Goal: Information Seeking & Learning: Learn about a topic

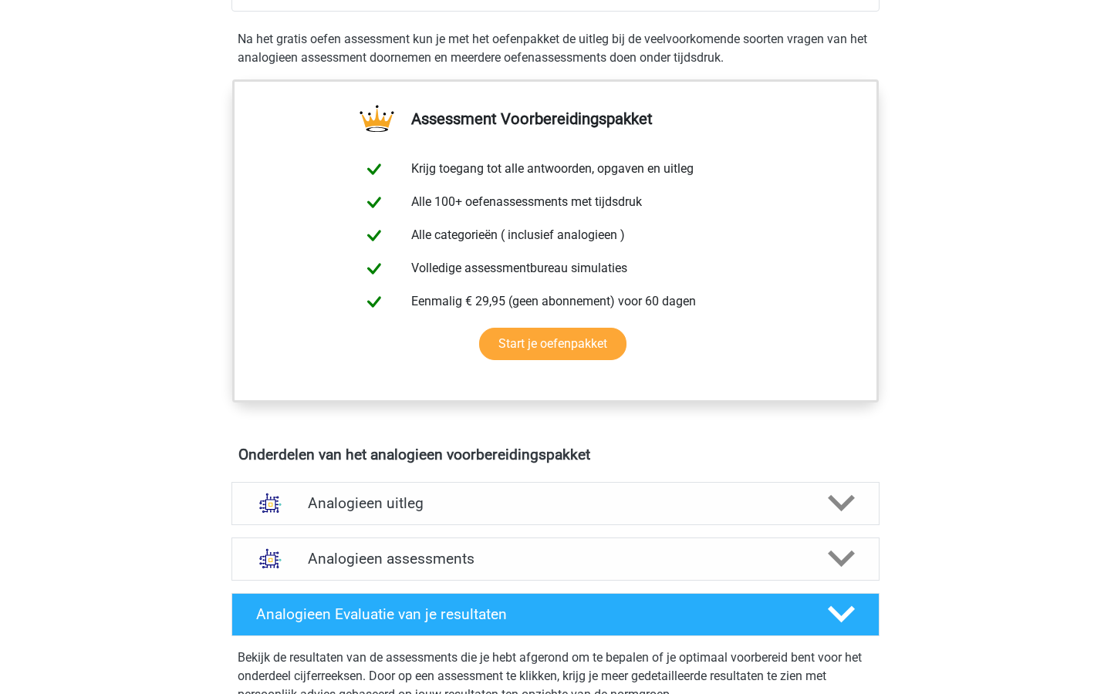
scroll to position [630, 0]
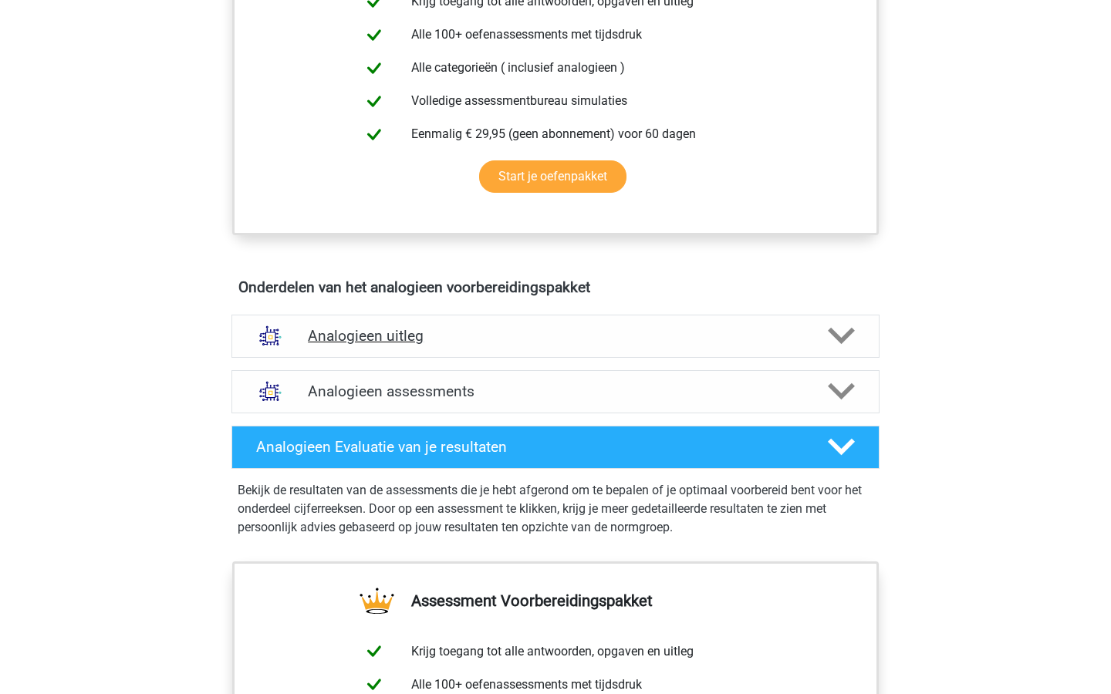
click at [833, 346] on icon at bounding box center [841, 336] width 27 height 27
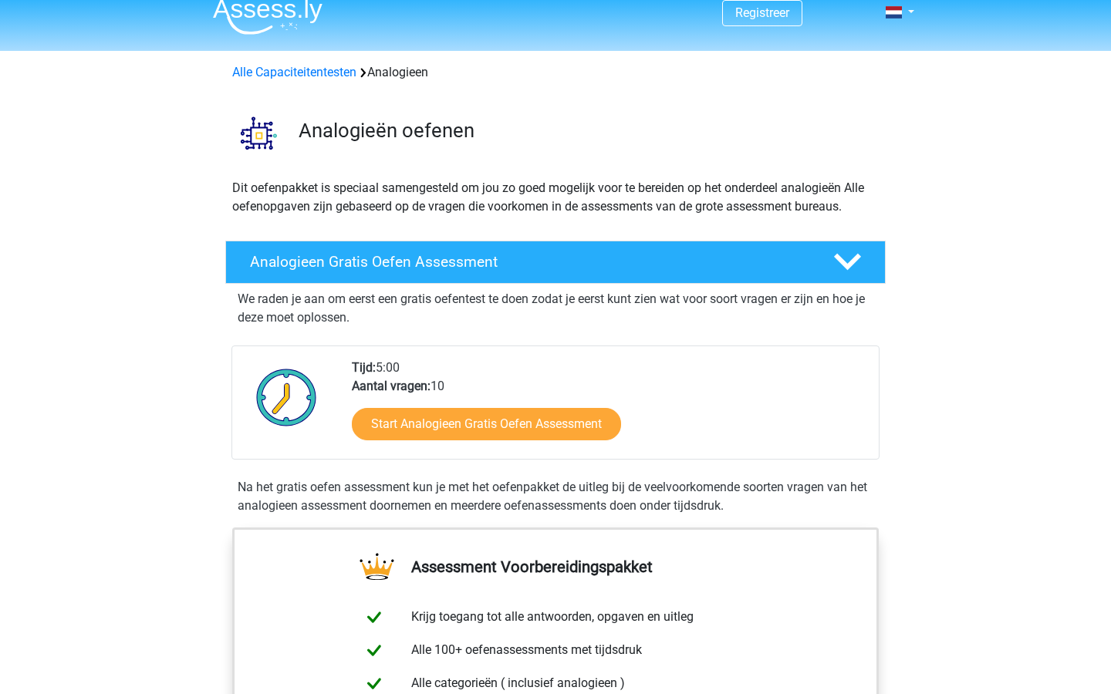
scroll to position [0, 0]
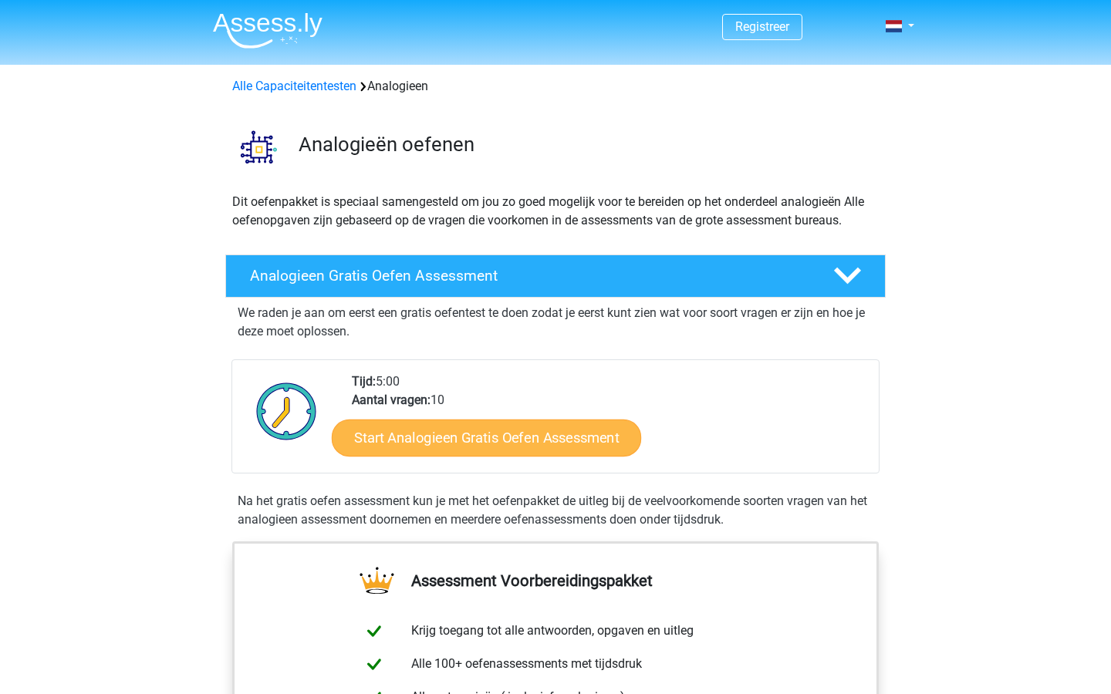
click at [537, 439] on link "Start Analogieen Gratis Oefen Assessment" at bounding box center [486, 437] width 309 height 37
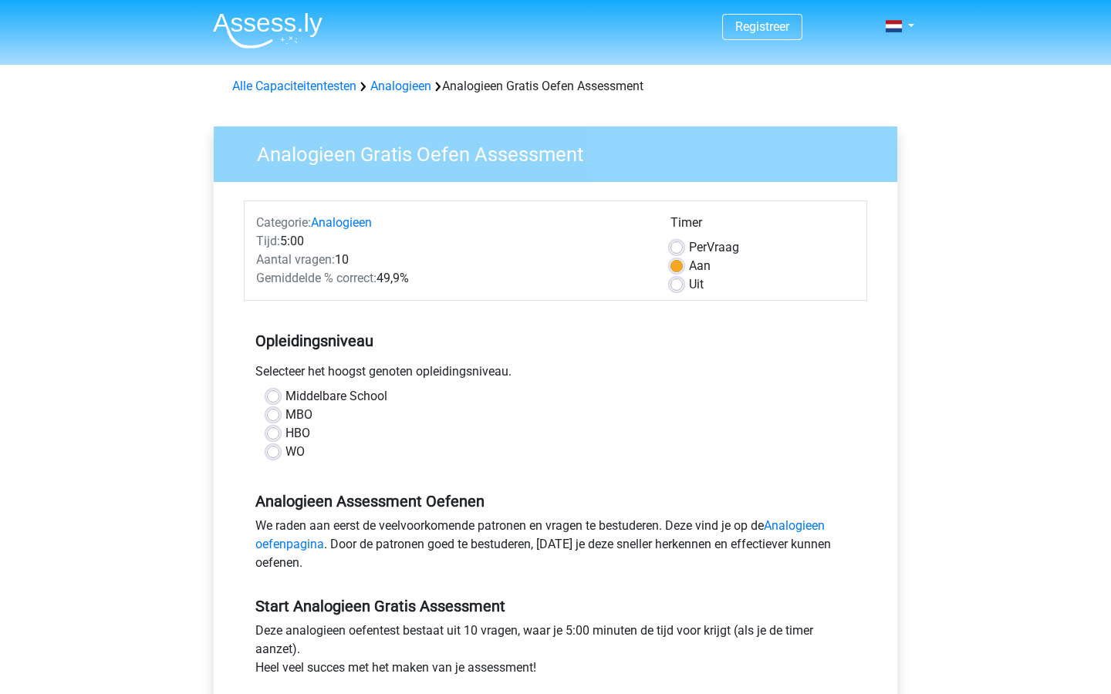
click at [286, 454] on label "WO" at bounding box center [295, 452] width 19 height 19
click at [272, 454] on input "WO" at bounding box center [273, 450] width 12 height 15
radio input "true"
click at [286, 438] on label "HBO" at bounding box center [298, 433] width 25 height 19
click at [275, 438] on input "HBO" at bounding box center [273, 431] width 12 height 15
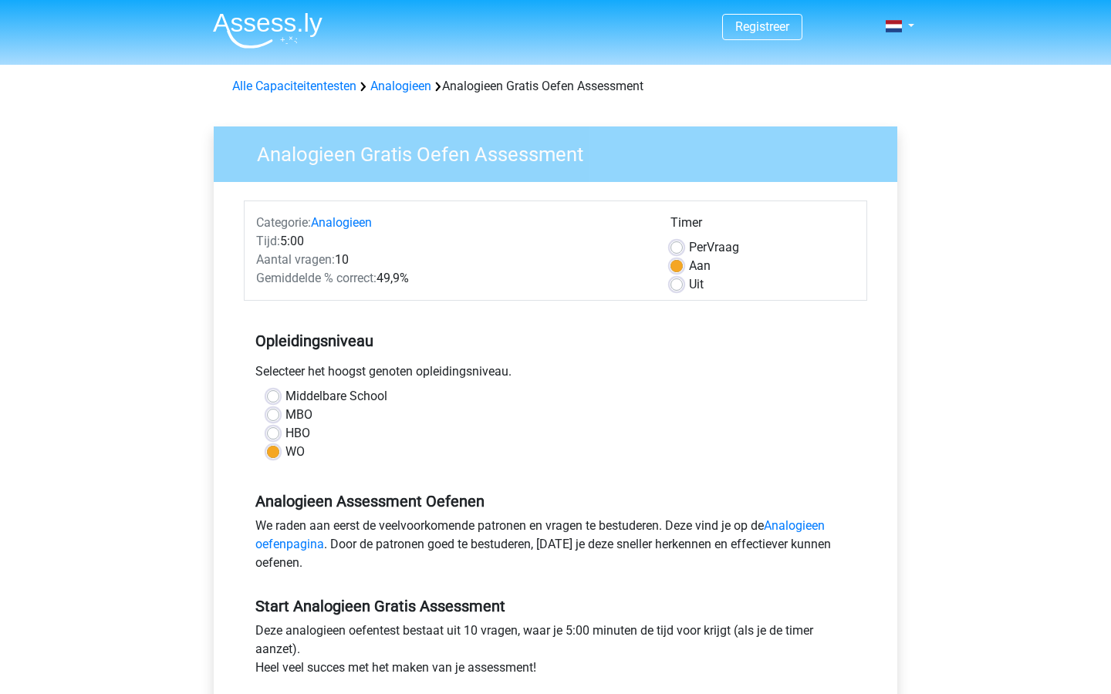
radio input "true"
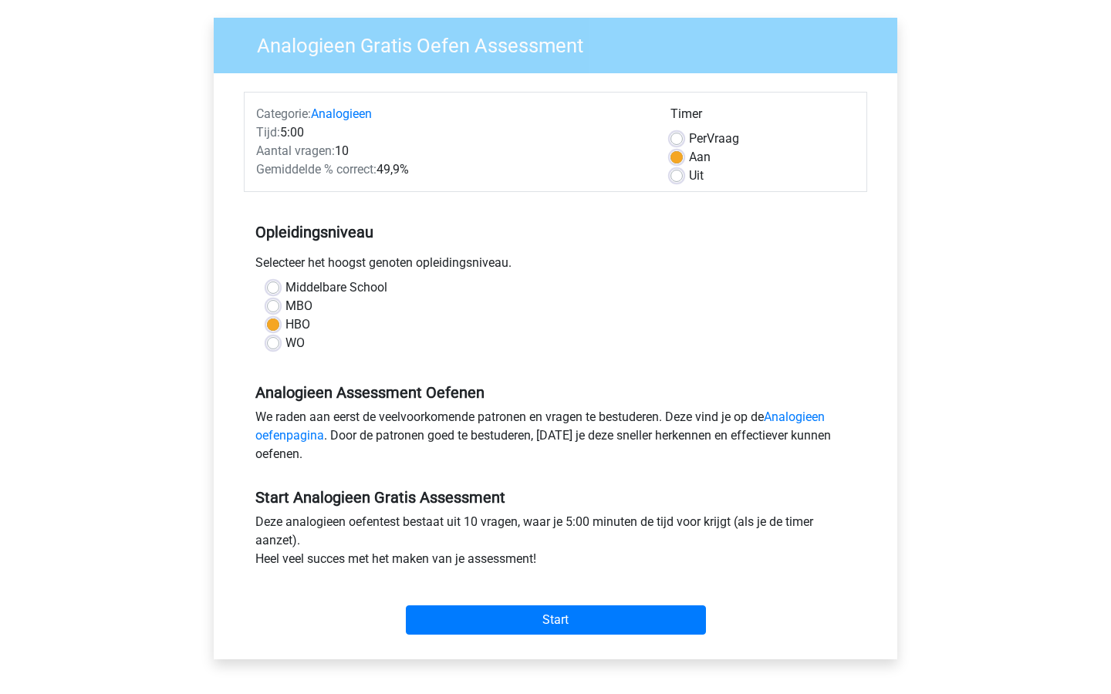
scroll to position [127, 0]
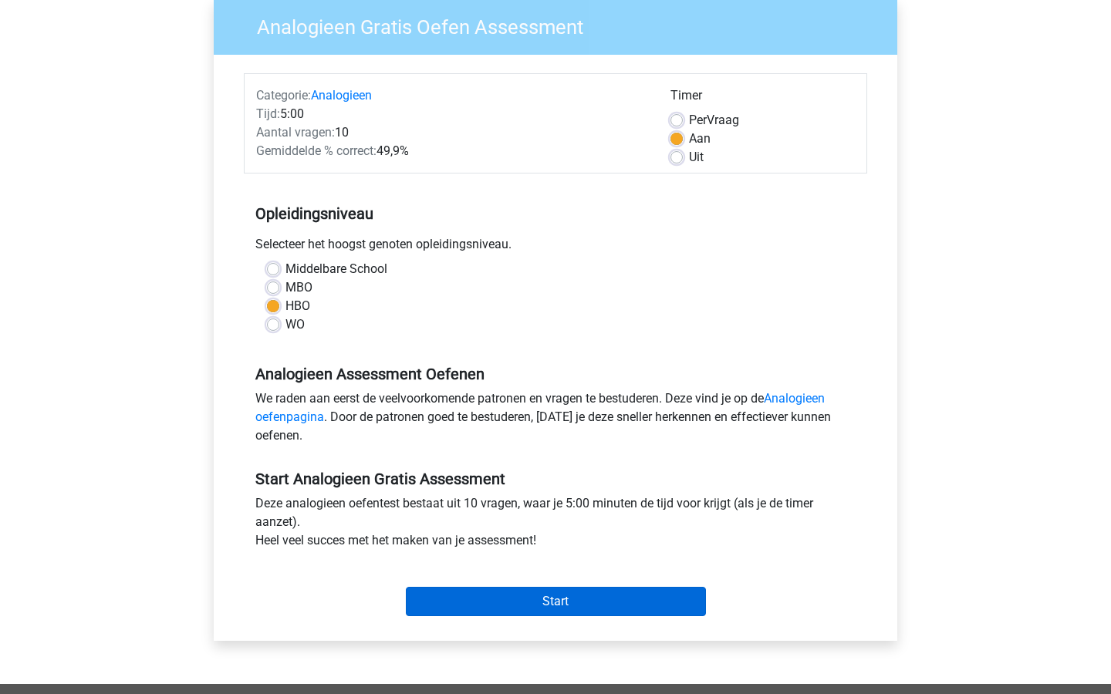
click at [573, 594] on input "Start" at bounding box center [556, 601] width 300 height 29
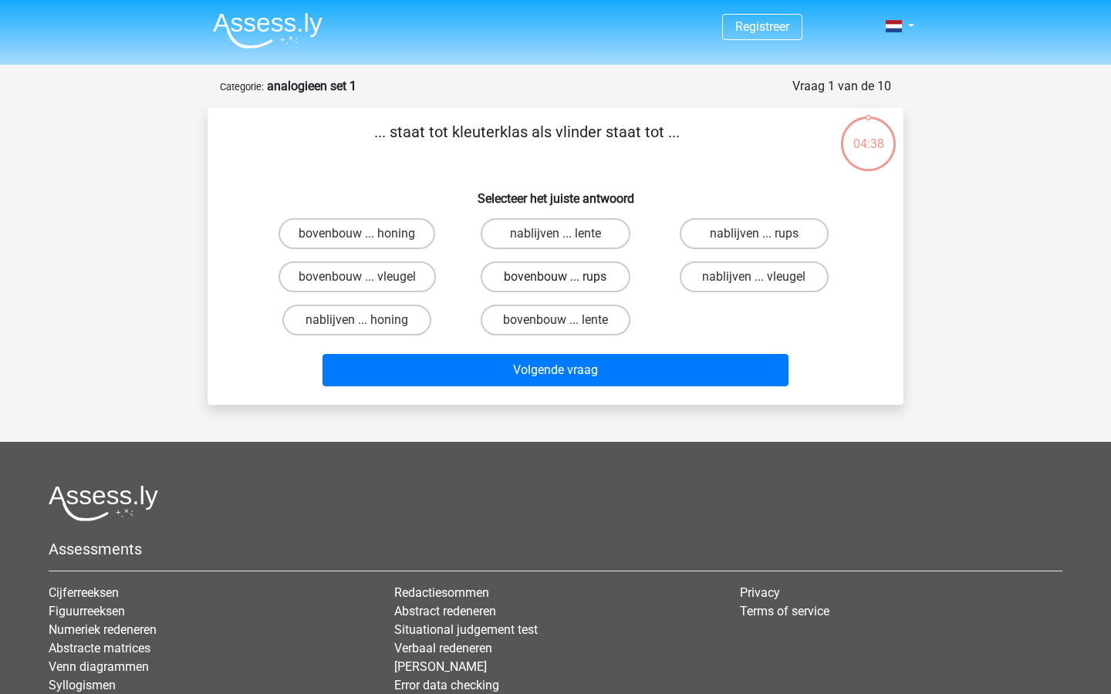
click at [612, 279] on label "bovenbouw ... rups" at bounding box center [555, 277] width 149 height 31
click at [566, 279] on input "bovenbouw ... rups" at bounding box center [561, 282] width 10 height 10
radio input "true"
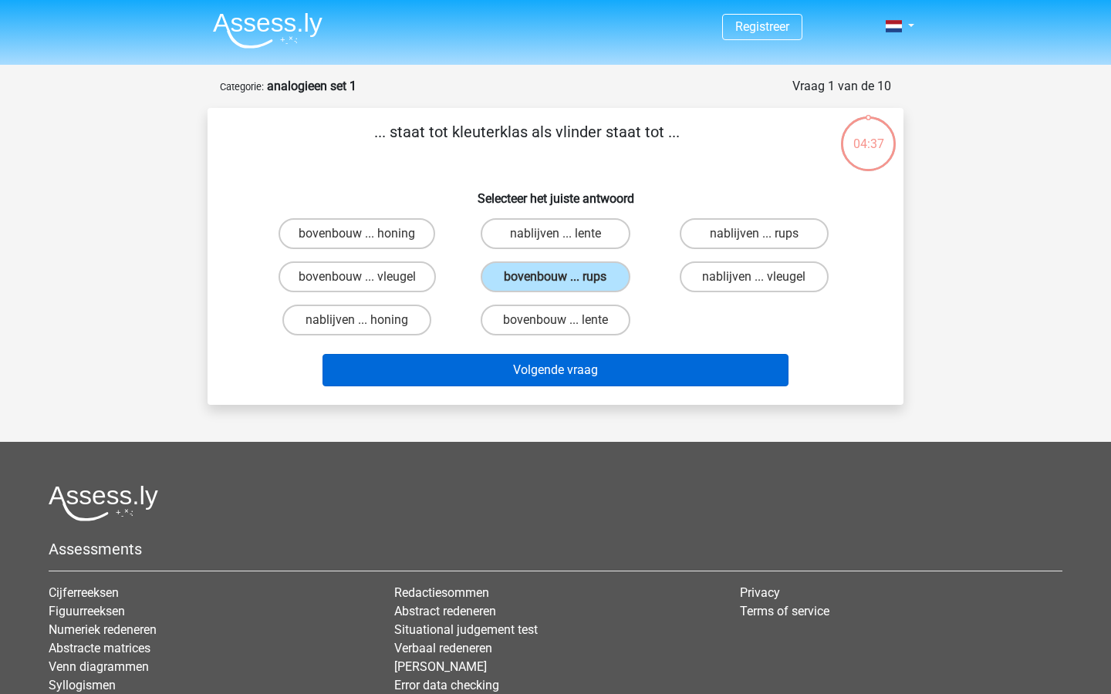
click at [635, 371] on button "Volgende vraag" at bounding box center [556, 370] width 467 height 32
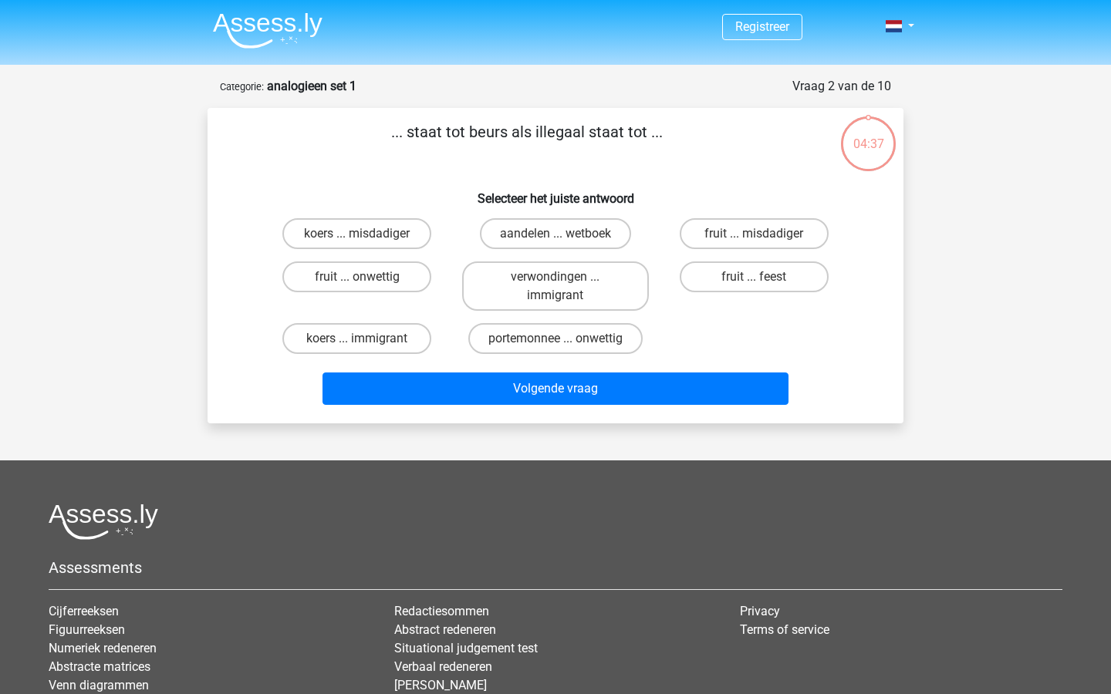
scroll to position [77, 0]
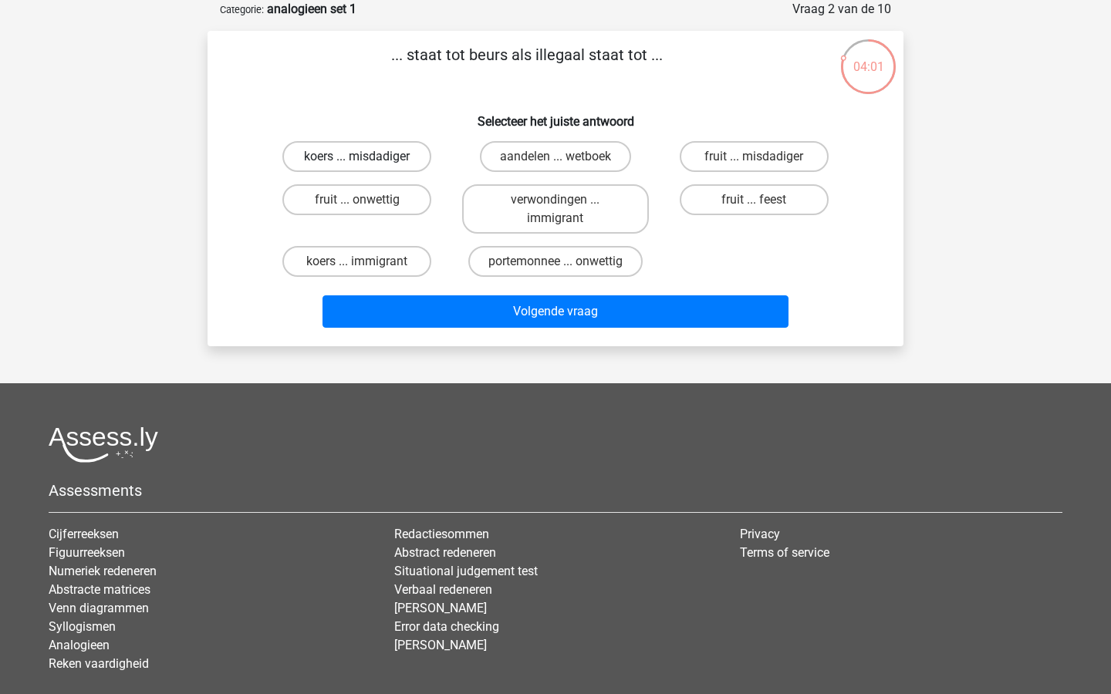
click at [394, 154] on label "koers ... misdadiger" at bounding box center [356, 156] width 149 height 31
click at [367, 157] on input "koers ... misdadiger" at bounding box center [362, 162] width 10 height 10
radio input "true"
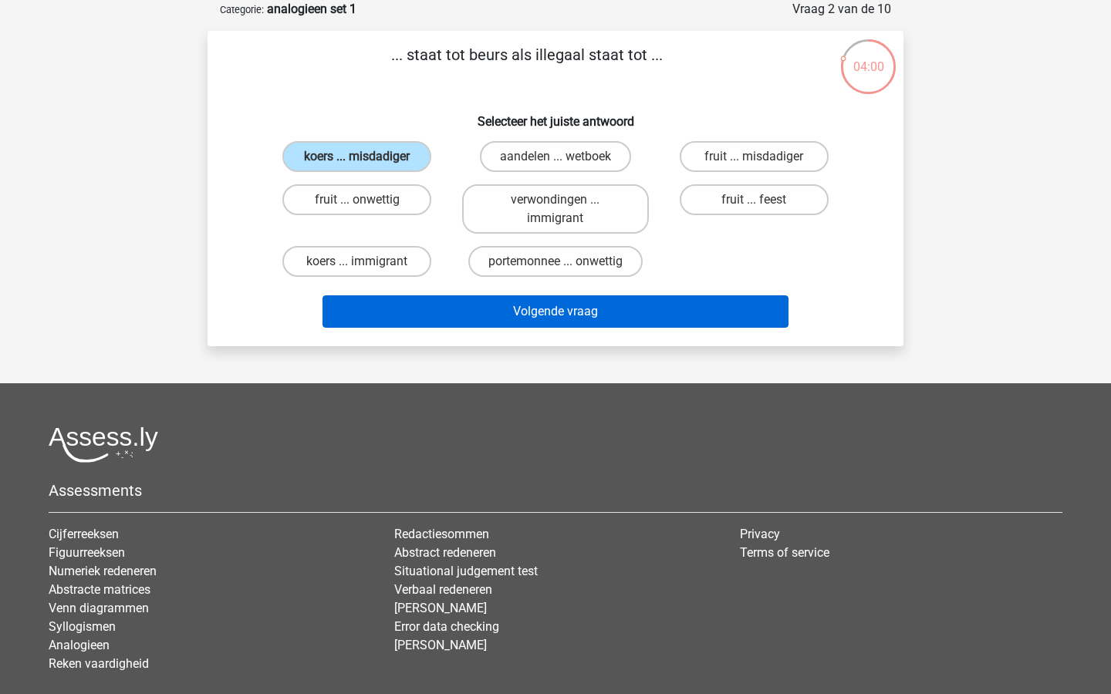
click at [603, 312] on button "Volgende vraag" at bounding box center [556, 312] width 467 height 32
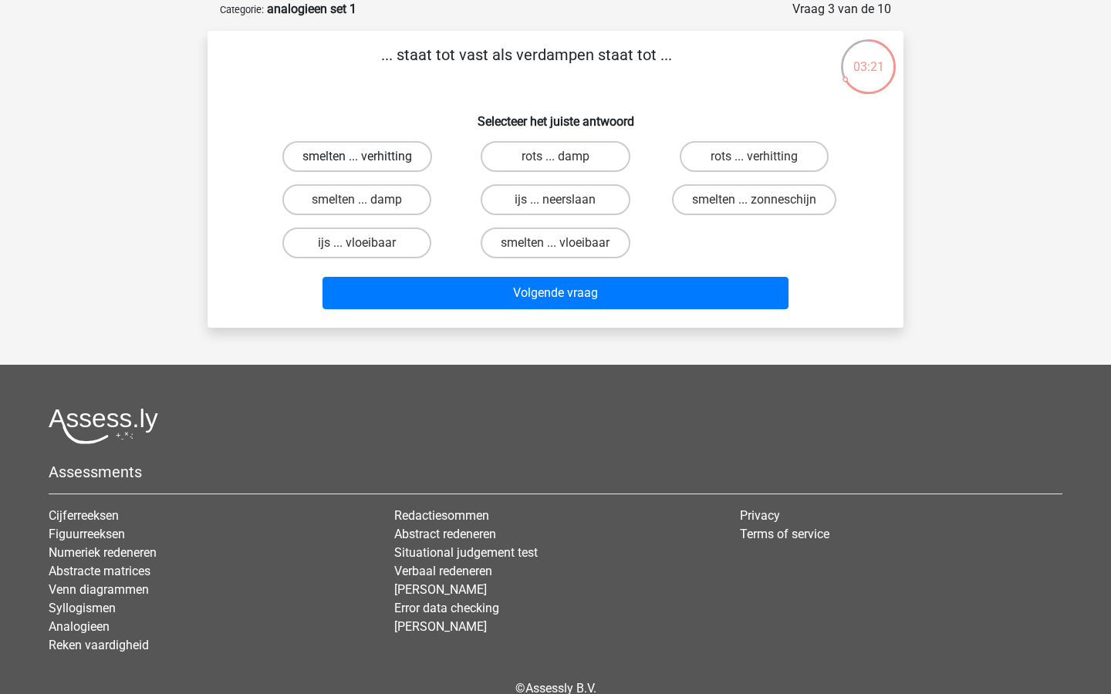
click at [372, 156] on label "smelten ... verhitting" at bounding box center [357, 156] width 150 height 31
click at [367, 157] on input "smelten ... verhitting" at bounding box center [362, 162] width 10 height 10
radio input "true"
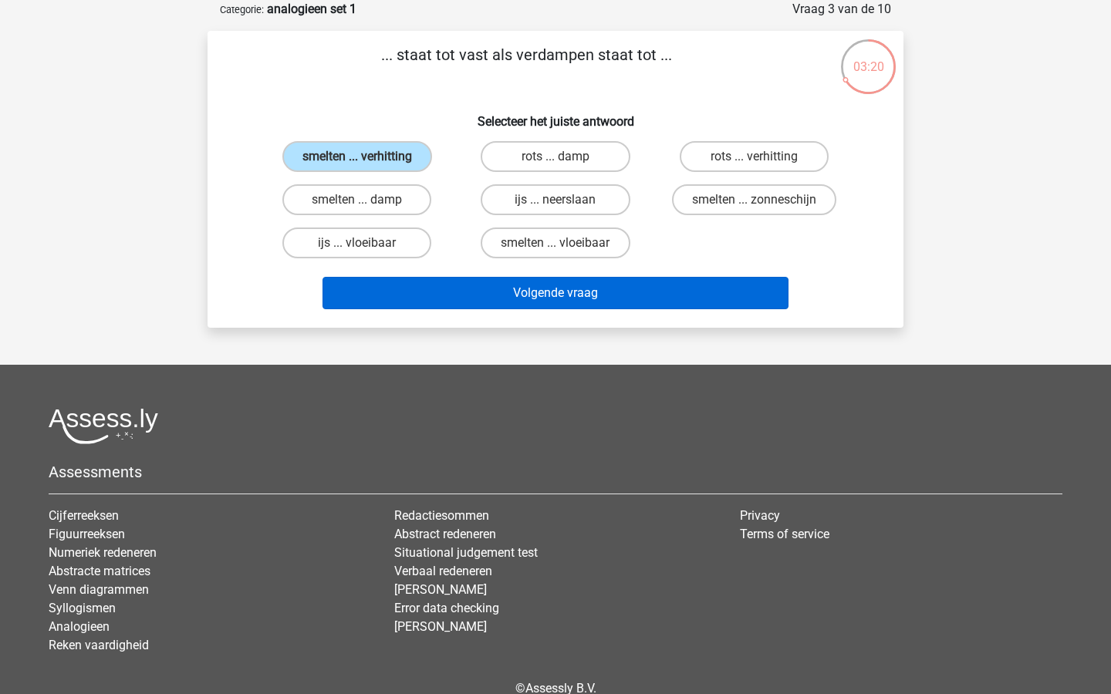
click at [538, 295] on button "Volgende vraag" at bounding box center [556, 293] width 467 height 32
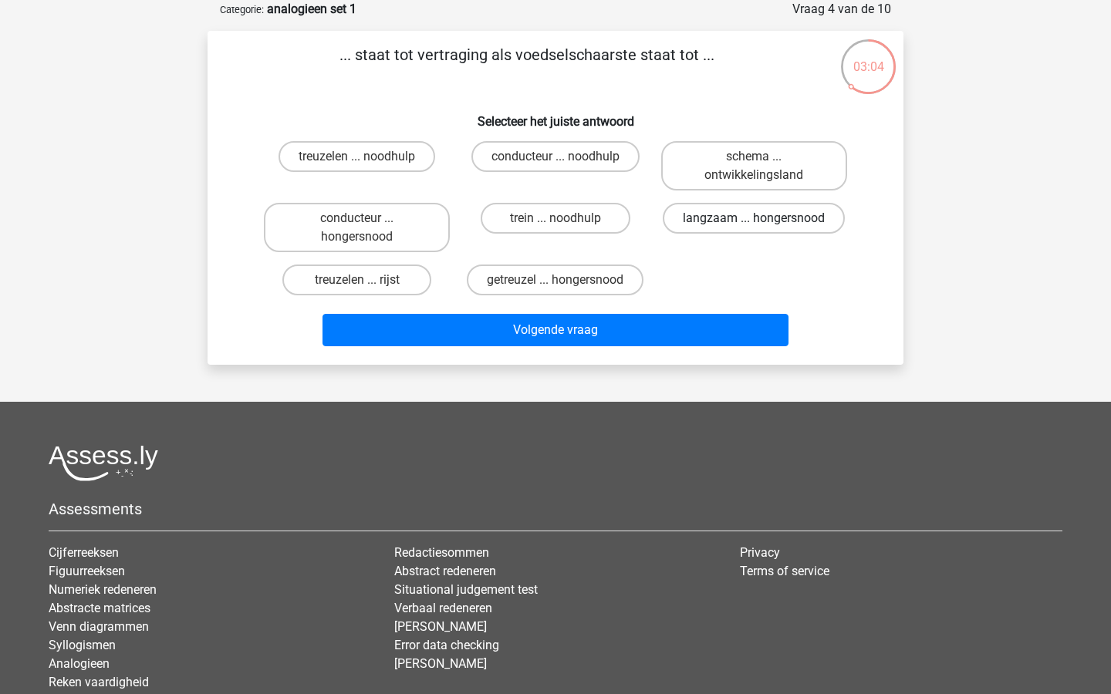
click at [779, 232] on label "langzaam ... hongersnood" at bounding box center [754, 218] width 182 height 31
click at [764, 228] on input "langzaam ... hongersnood" at bounding box center [759, 223] width 10 height 10
radio input "true"
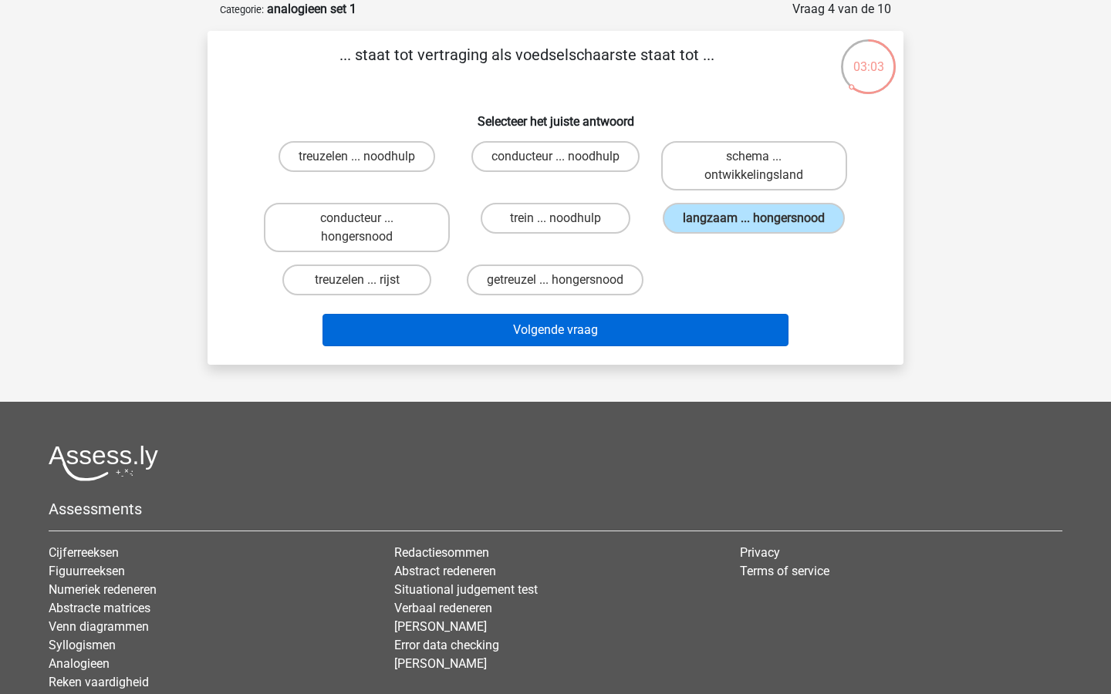
click at [691, 342] on button "Volgende vraag" at bounding box center [556, 330] width 467 height 32
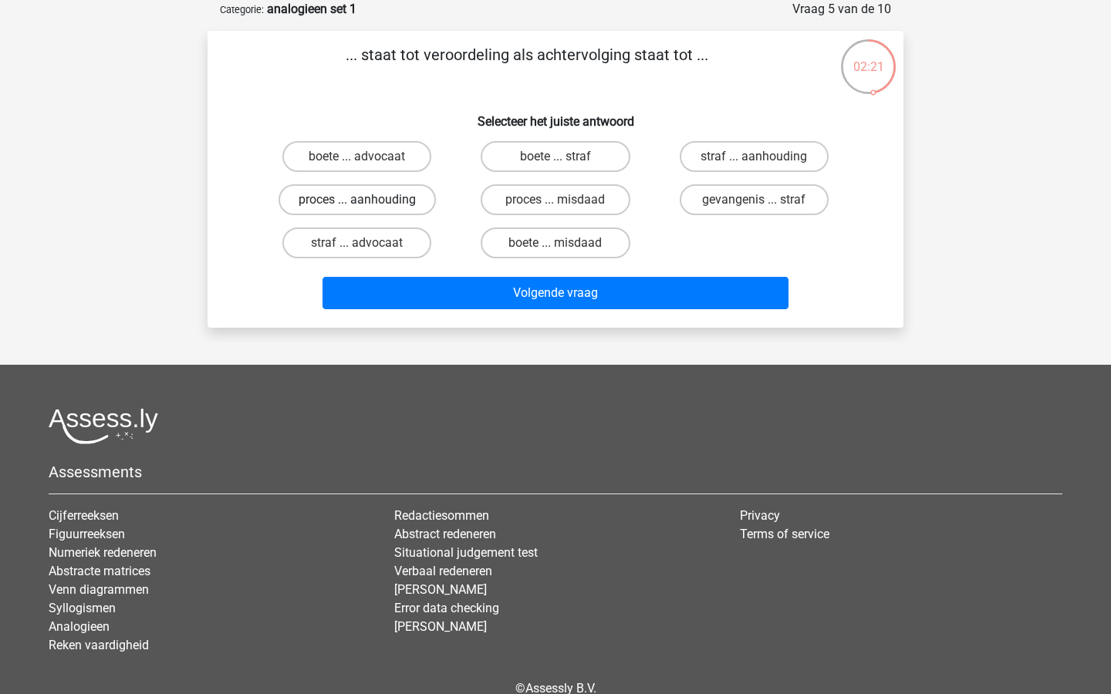
click at [373, 197] on label "proces ... aanhouding" at bounding box center [357, 199] width 157 height 31
click at [367, 200] on input "proces ... aanhouding" at bounding box center [362, 205] width 10 height 10
radio input "true"
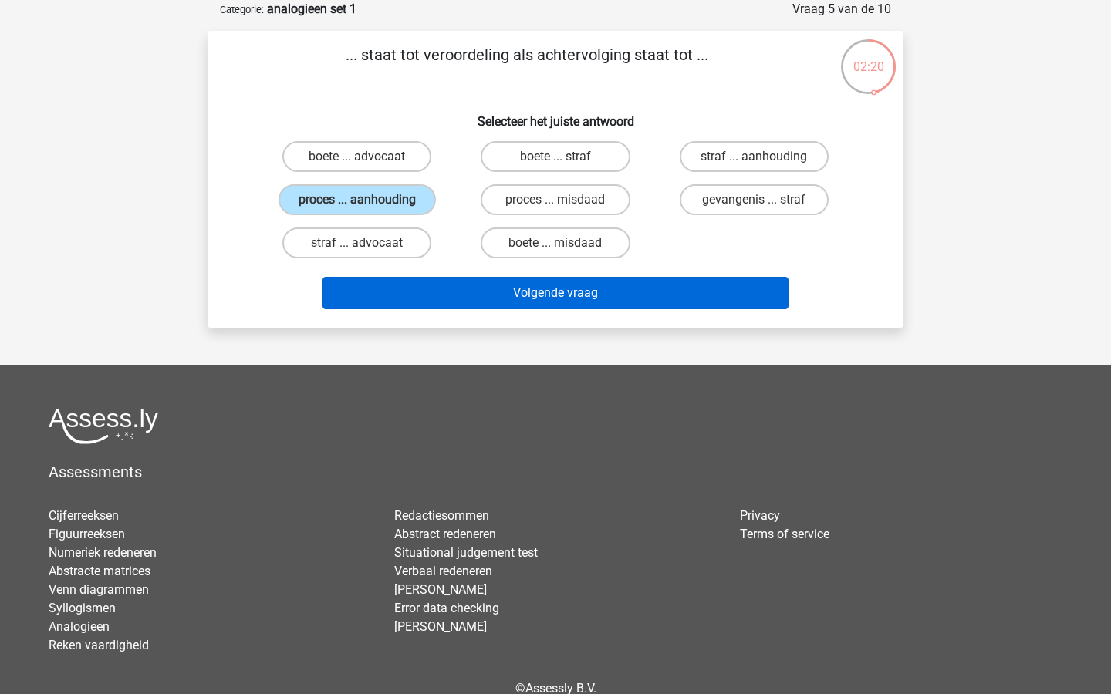
click at [590, 288] on button "Volgende vraag" at bounding box center [556, 293] width 467 height 32
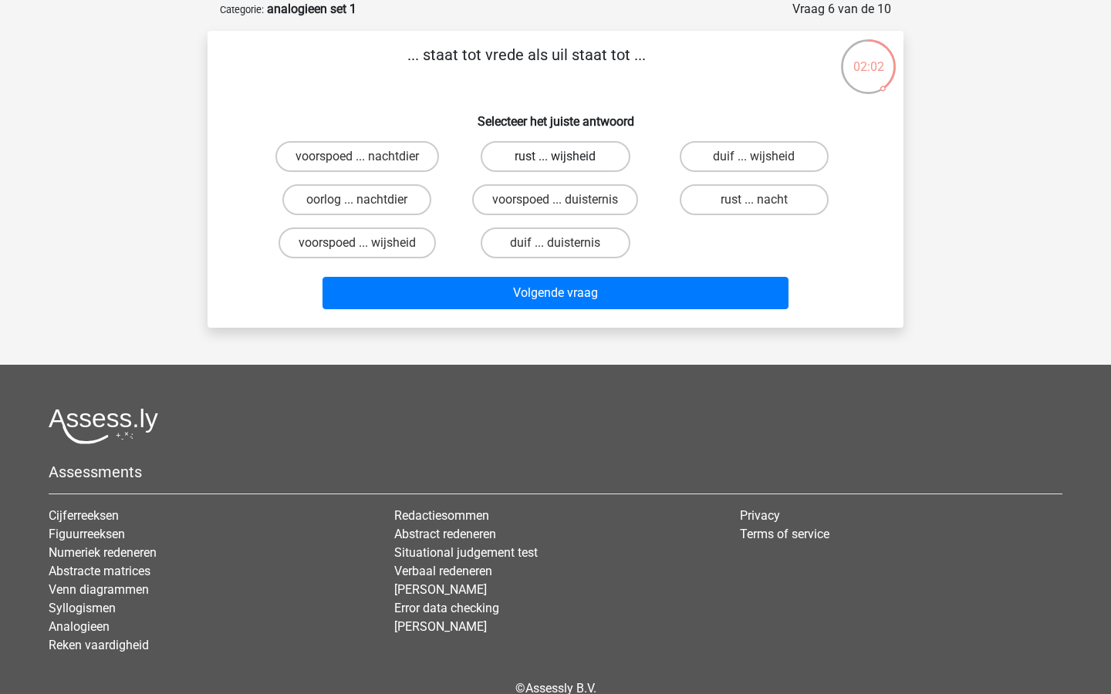
click at [604, 162] on label "rust ... wijsheid" at bounding box center [555, 156] width 149 height 31
click at [566, 162] on input "rust ... wijsheid" at bounding box center [561, 162] width 10 height 10
radio input "true"
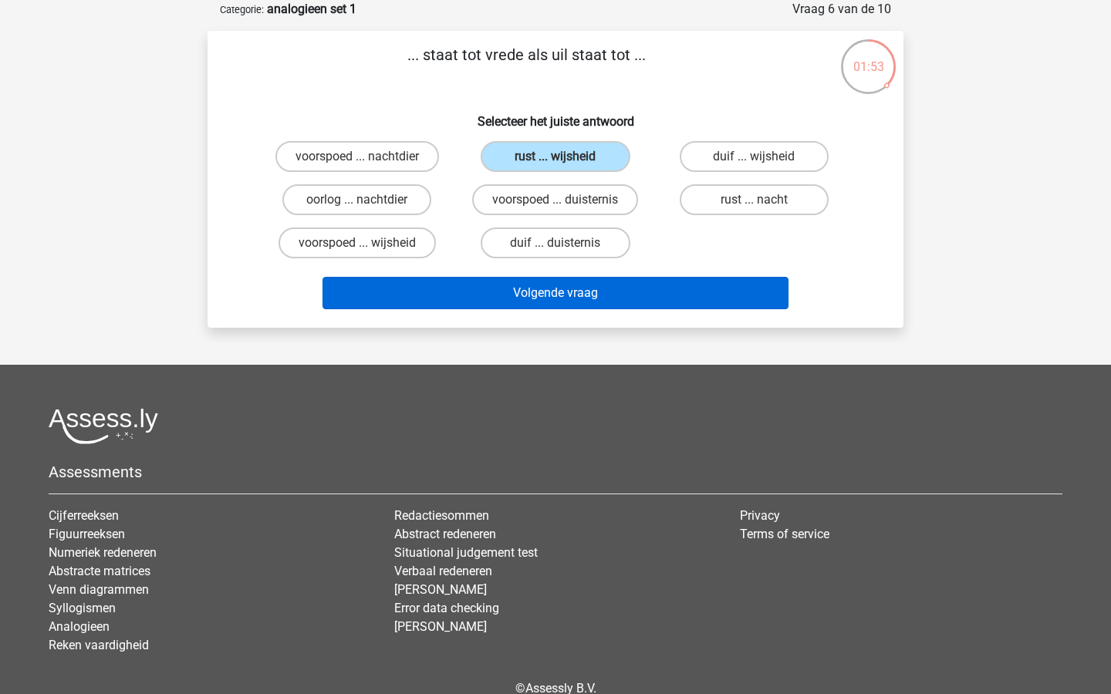
click at [569, 289] on button "Volgende vraag" at bounding box center [556, 293] width 467 height 32
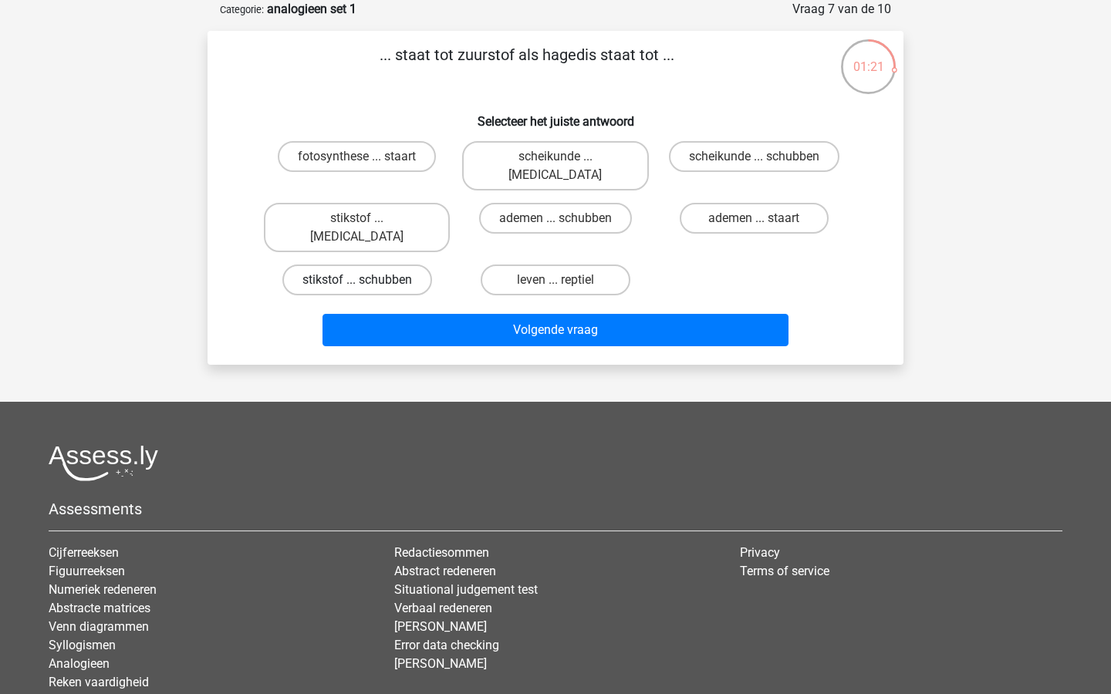
click at [372, 265] on label "stikstof ... schubben" at bounding box center [357, 280] width 150 height 31
click at [367, 280] on input "stikstof ... schubben" at bounding box center [362, 285] width 10 height 10
radio input "true"
click at [499, 302] on div "Volgende vraag" at bounding box center [555, 327] width 647 height 51
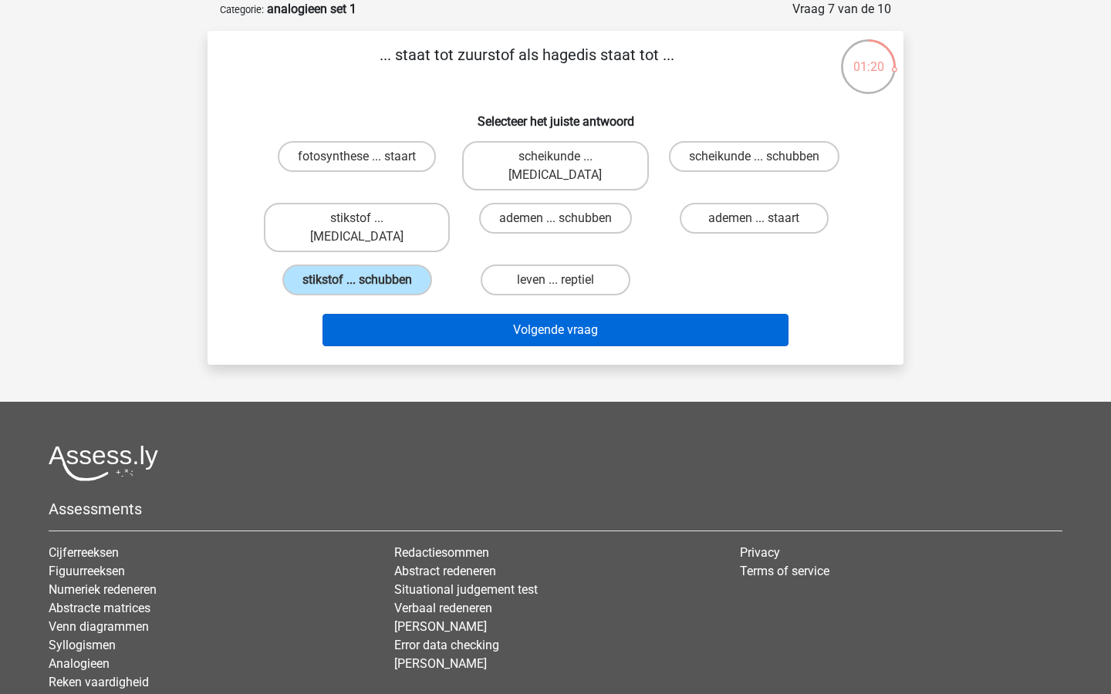
click at [499, 314] on button "Volgende vraag" at bounding box center [556, 330] width 467 height 32
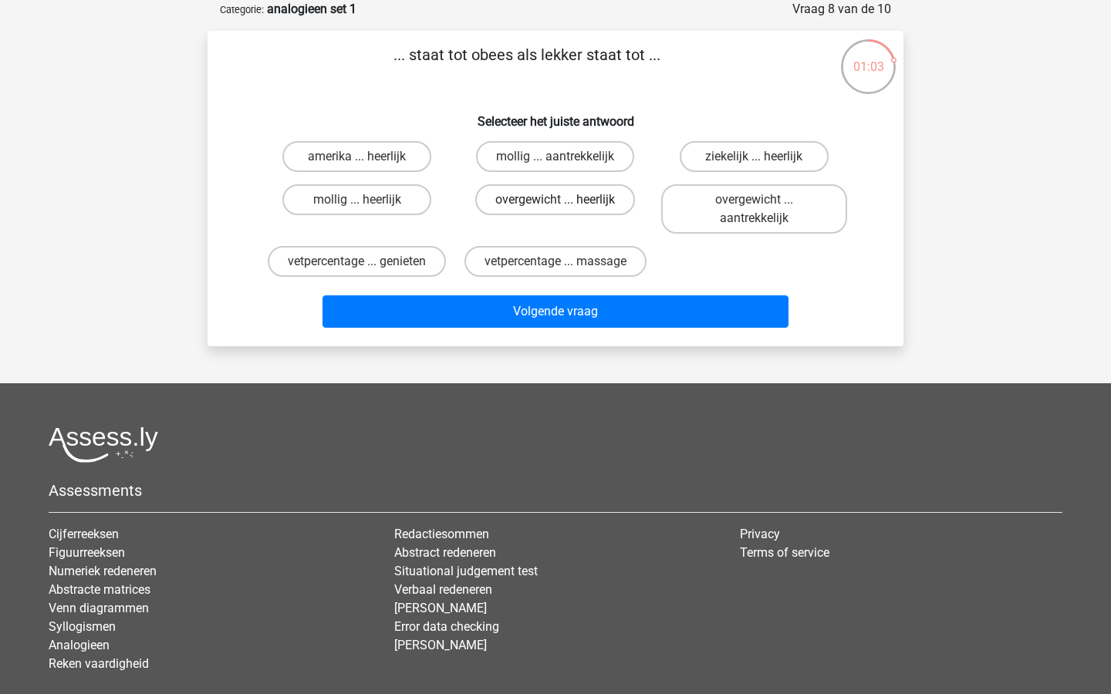
click at [595, 208] on label "overgewicht ... heerlijk" at bounding box center [555, 199] width 160 height 31
click at [566, 208] on input "overgewicht ... heerlijk" at bounding box center [561, 205] width 10 height 10
radio input "true"
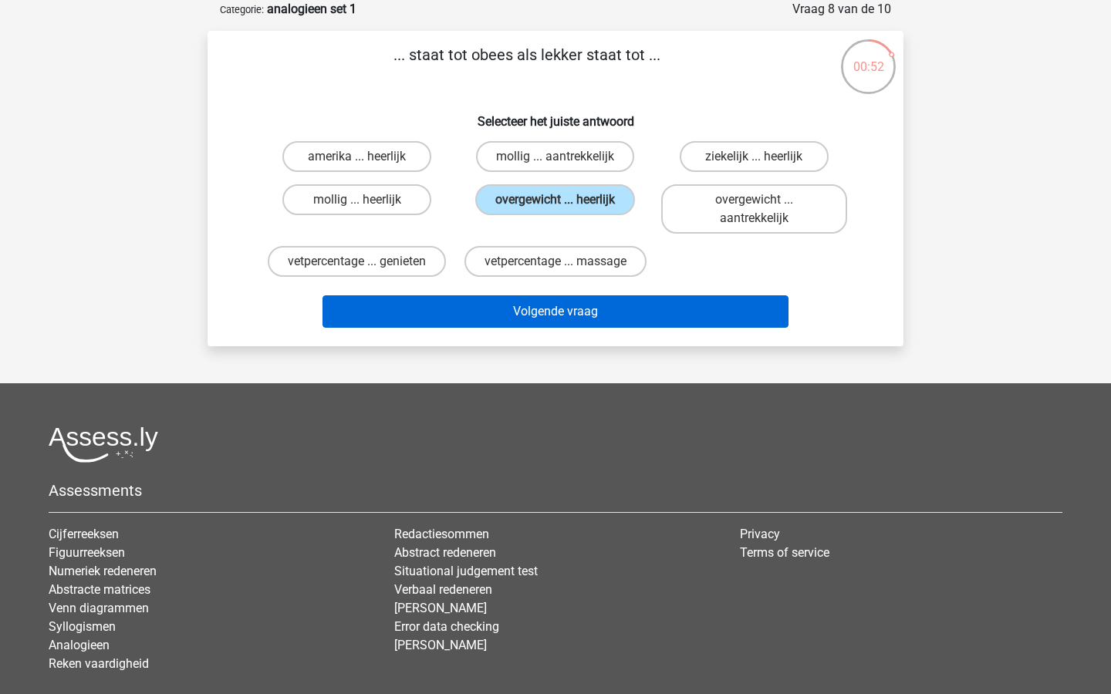
click at [595, 305] on button "Volgende vraag" at bounding box center [556, 312] width 467 height 32
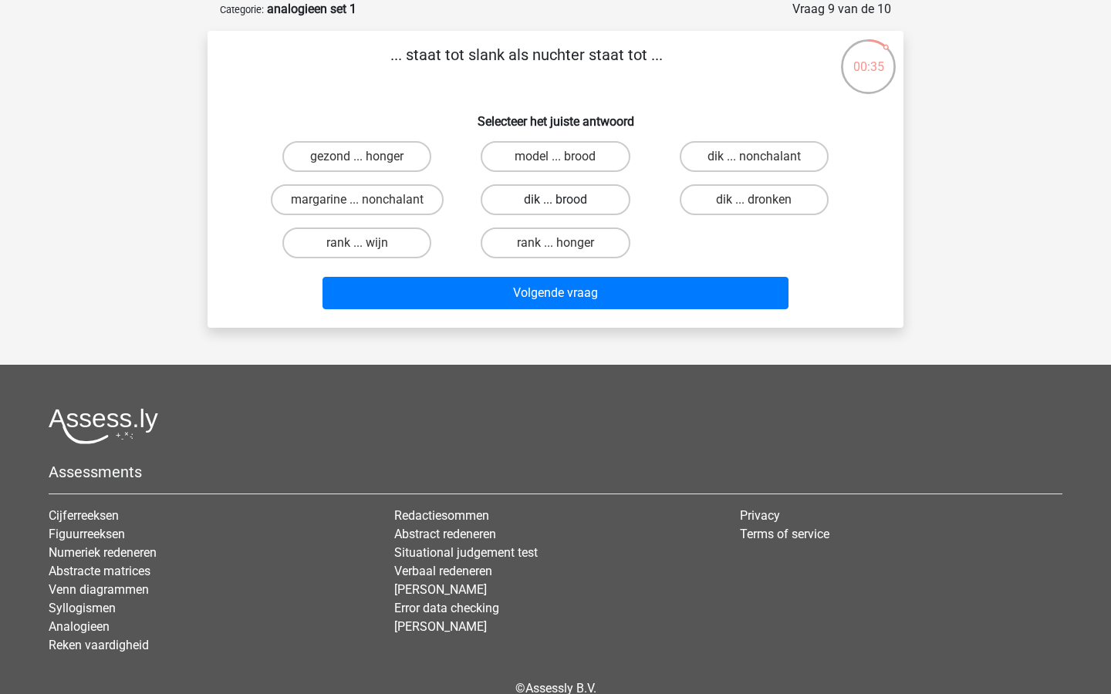
click at [602, 207] on label "dik ... brood" at bounding box center [555, 199] width 149 height 31
click at [566, 207] on input "dik ... brood" at bounding box center [561, 205] width 10 height 10
radio input "true"
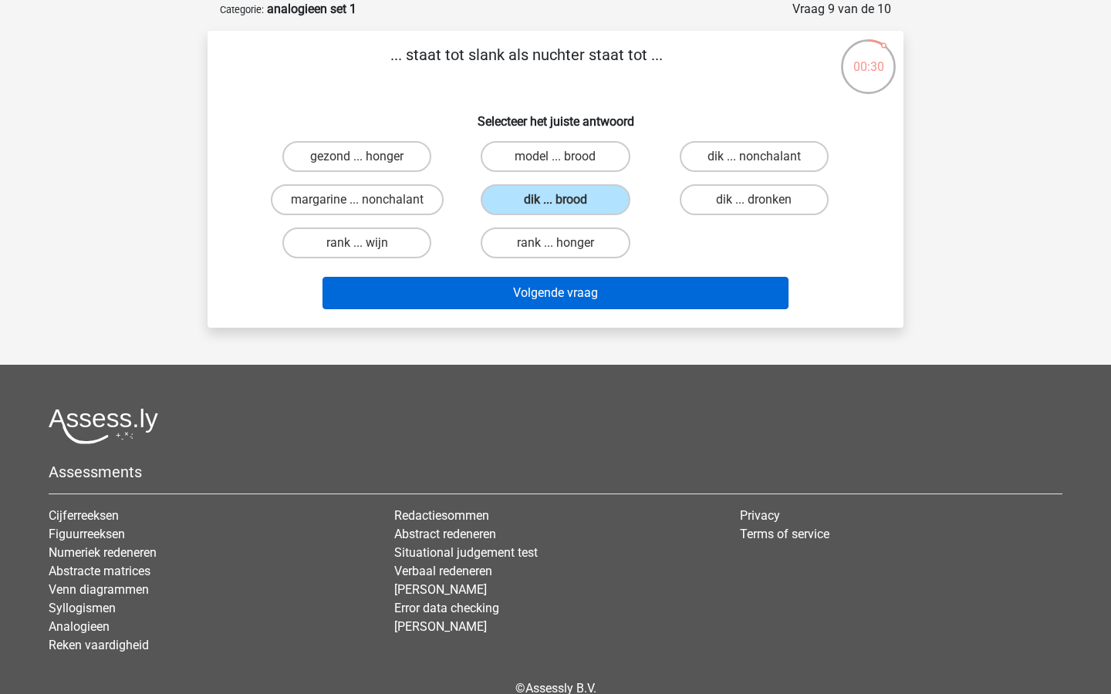
click at [671, 298] on button "Volgende vraag" at bounding box center [556, 293] width 467 height 32
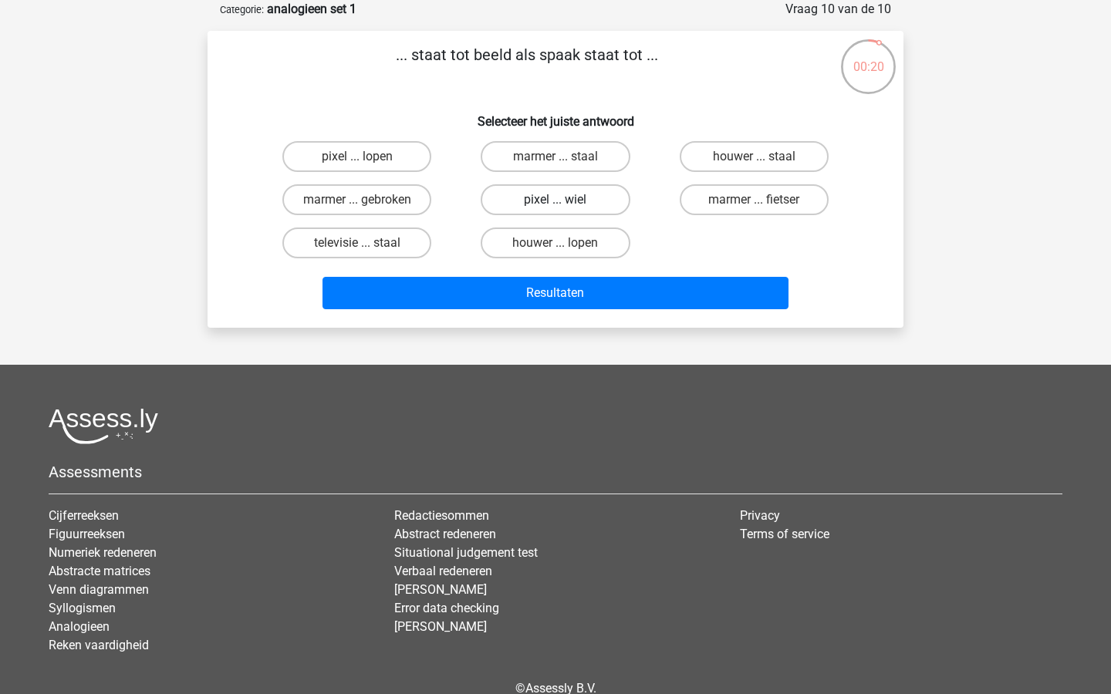
click at [549, 206] on label "pixel ... wiel" at bounding box center [555, 199] width 149 height 31
click at [556, 206] on input "pixel ... wiel" at bounding box center [561, 205] width 10 height 10
radio input "true"
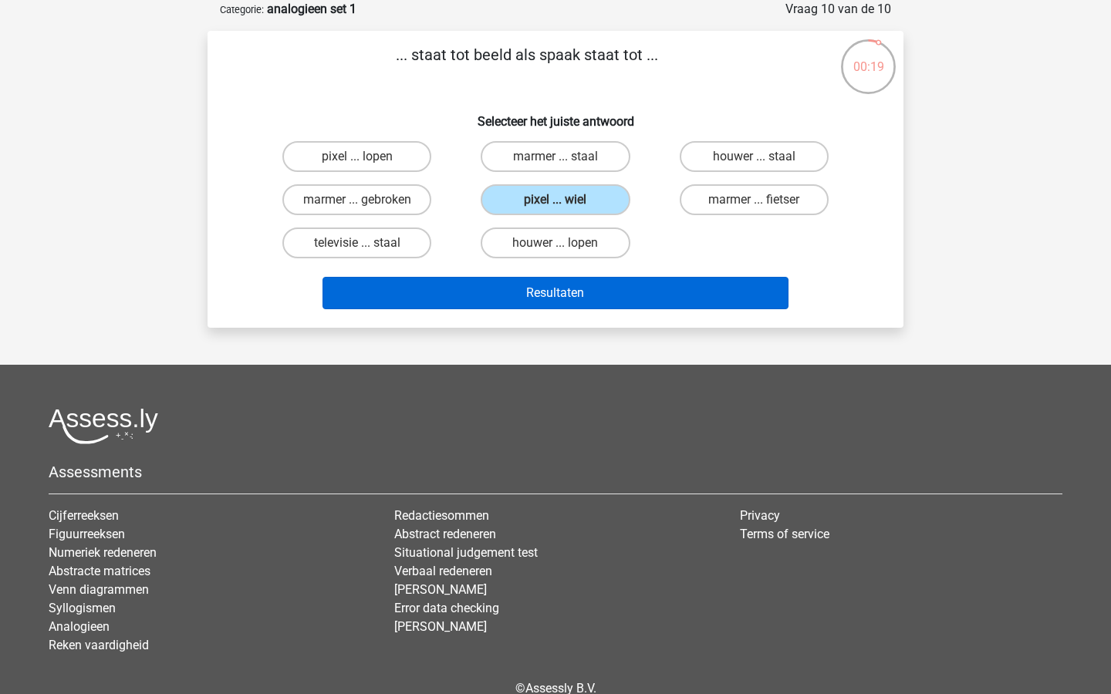
click at [559, 295] on button "Resultaten" at bounding box center [556, 293] width 467 height 32
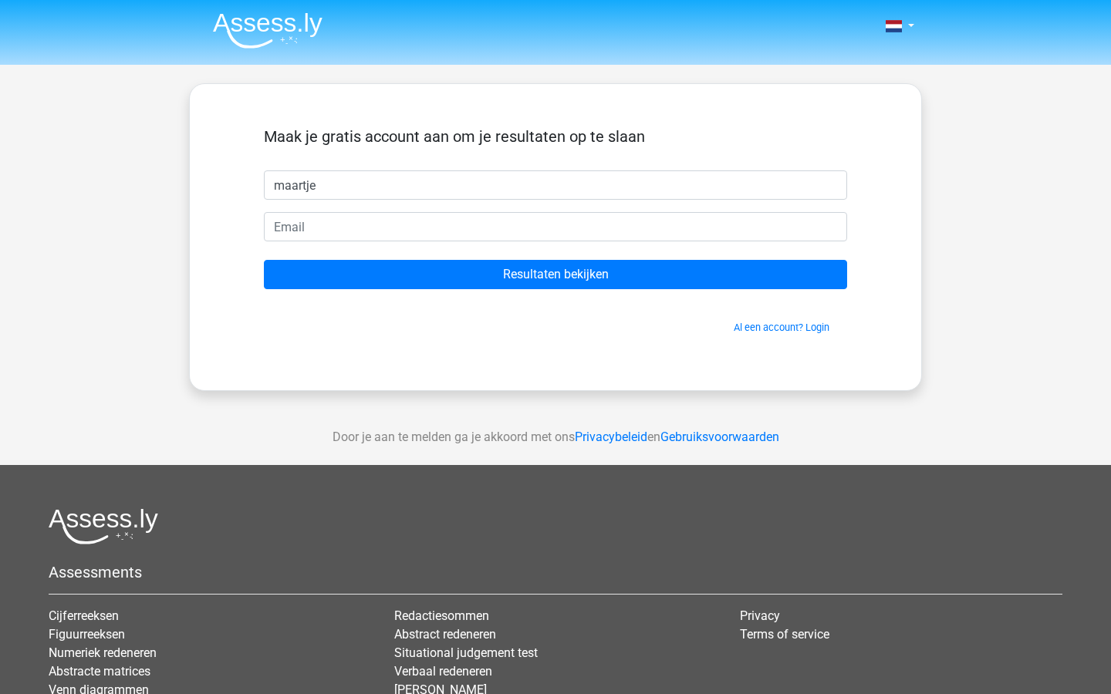
type input "maartje"
click at [496, 208] on form "Maak je gratis account aan om je resultaten op te slaan maartje Resultaten beki…" at bounding box center [555, 231] width 583 height 208
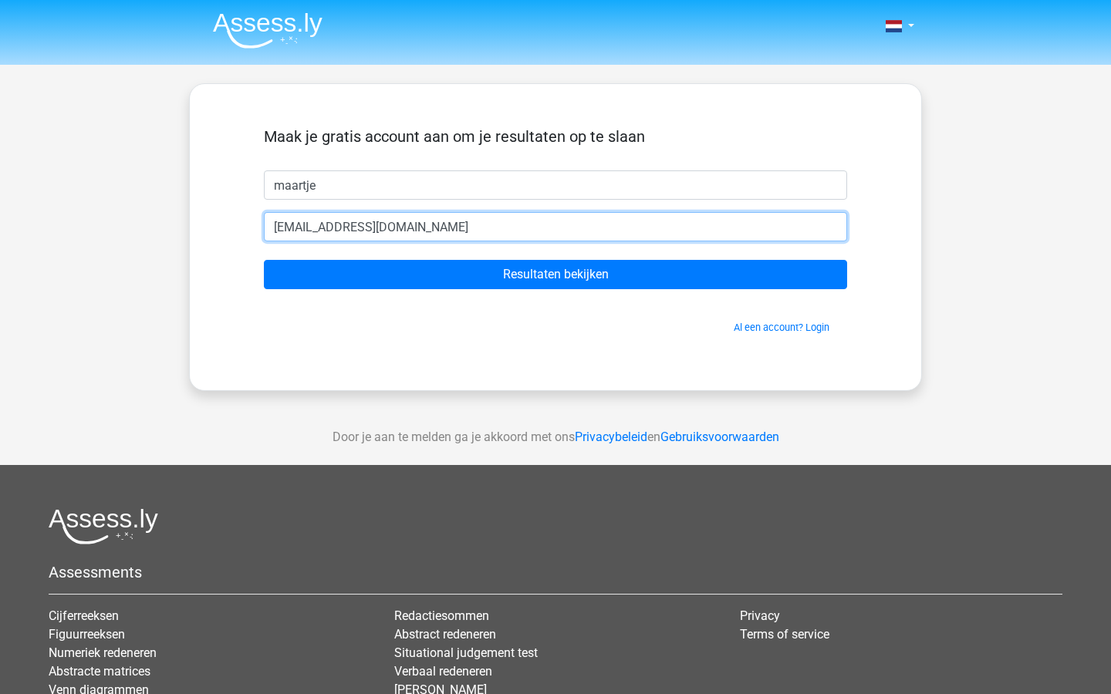
type input "[EMAIL_ADDRESS][DOMAIN_NAME]"
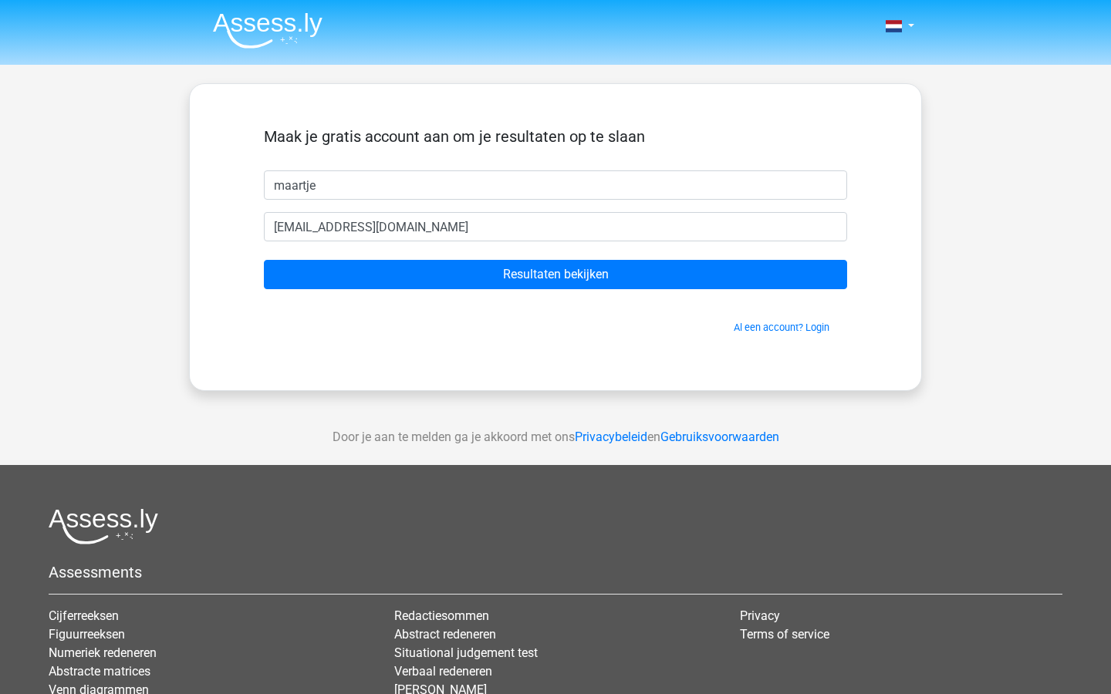
click at [492, 258] on form "Maak je gratis account aan om je resultaten op te slaan maartje maatjevalstar@g…" at bounding box center [555, 231] width 583 height 208
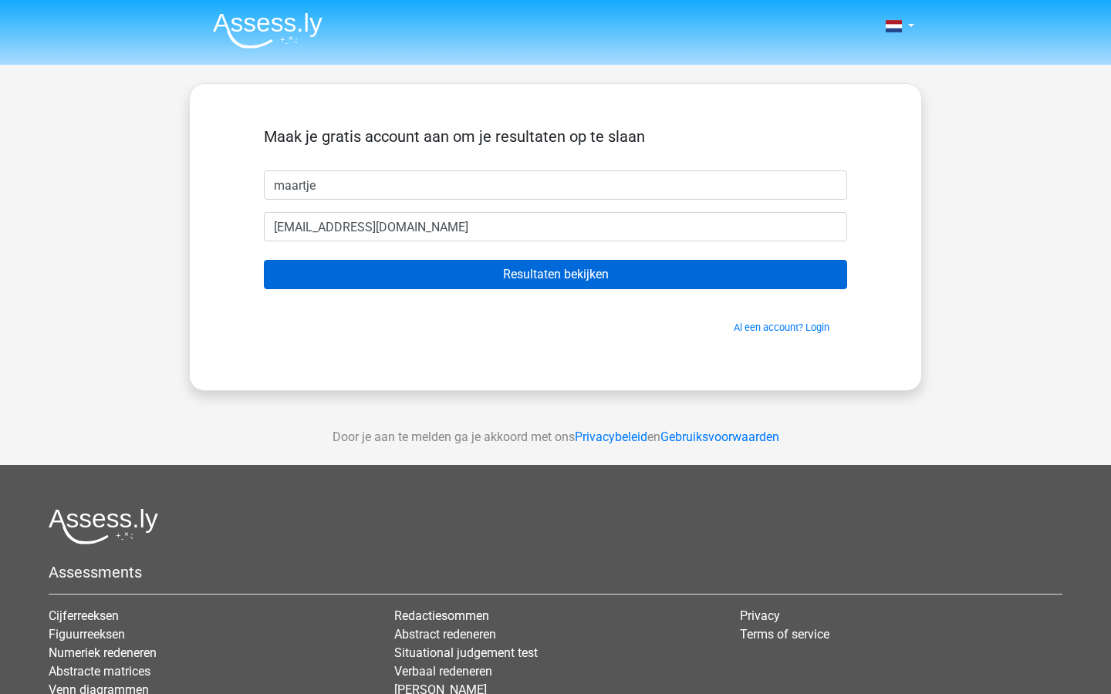
click at [492, 265] on input "Resultaten bekijken" at bounding box center [555, 274] width 583 height 29
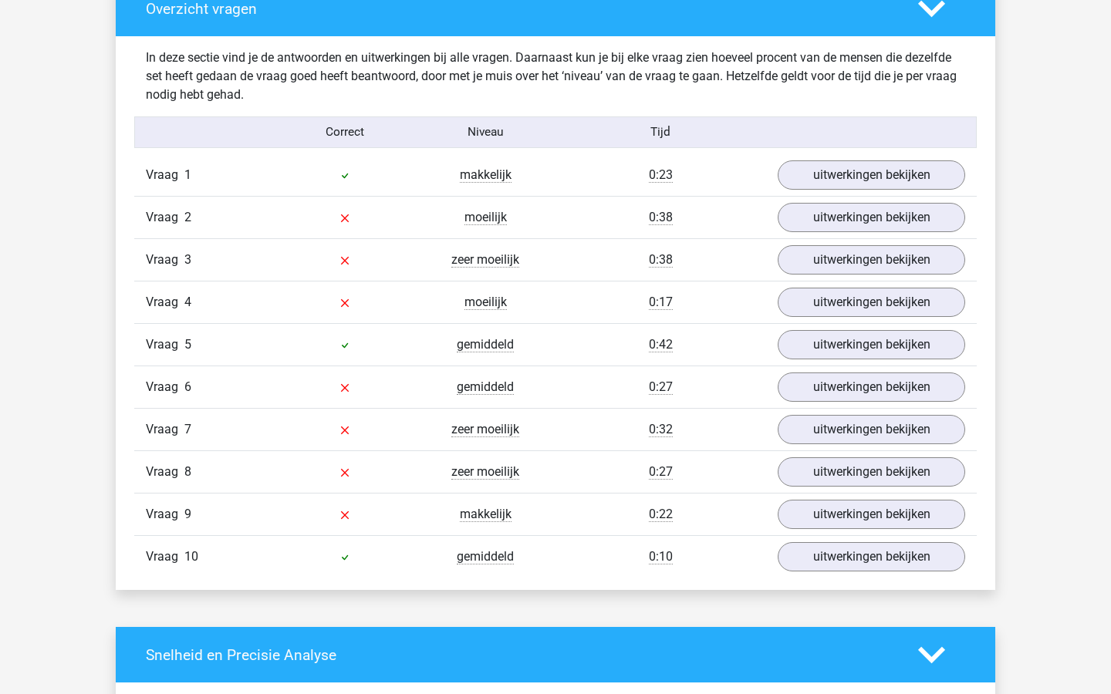
scroll to position [1110, 0]
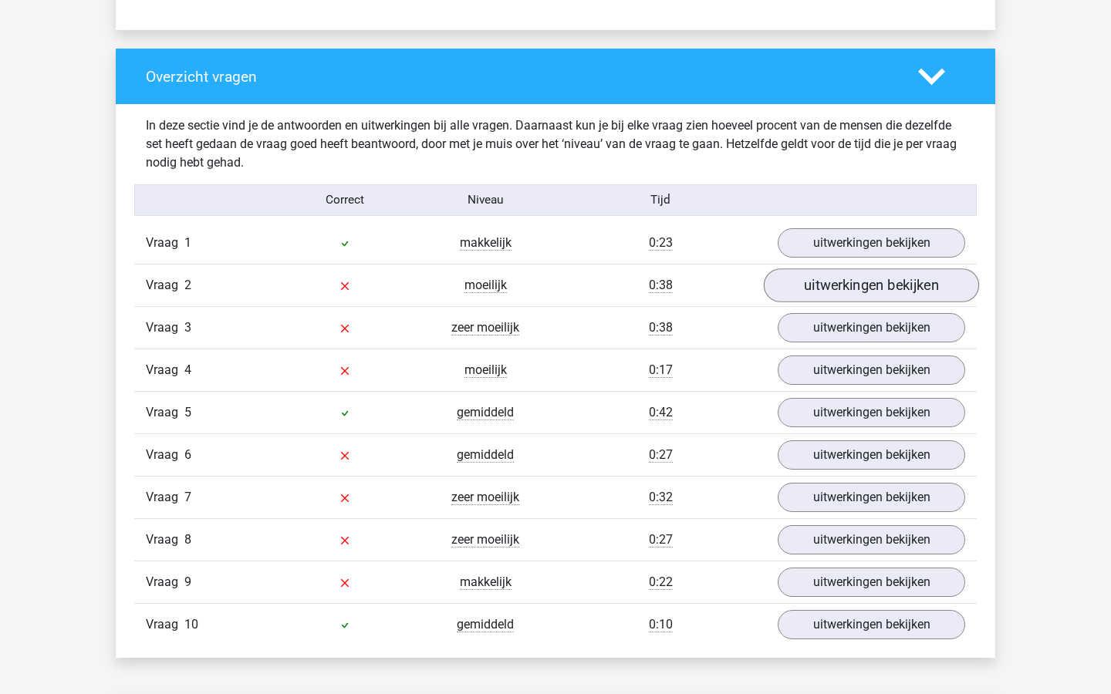
click at [852, 296] on link "uitwerkingen bekijken" at bounding box center [871, 286] width 215 height 34
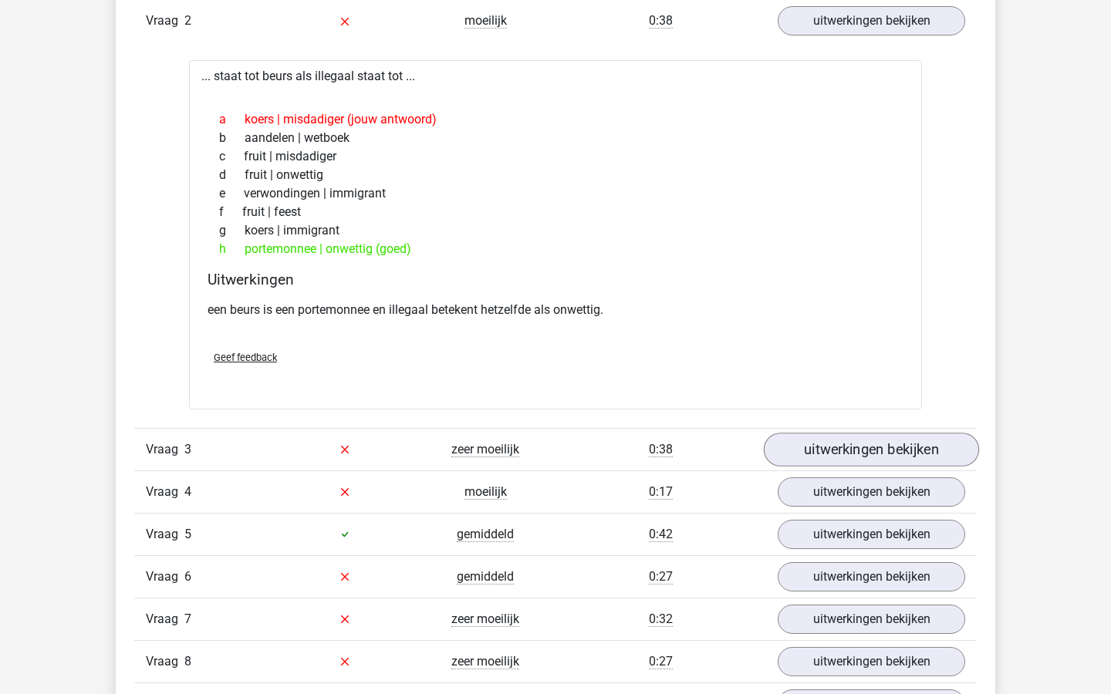
scroll to position [1399, 0]
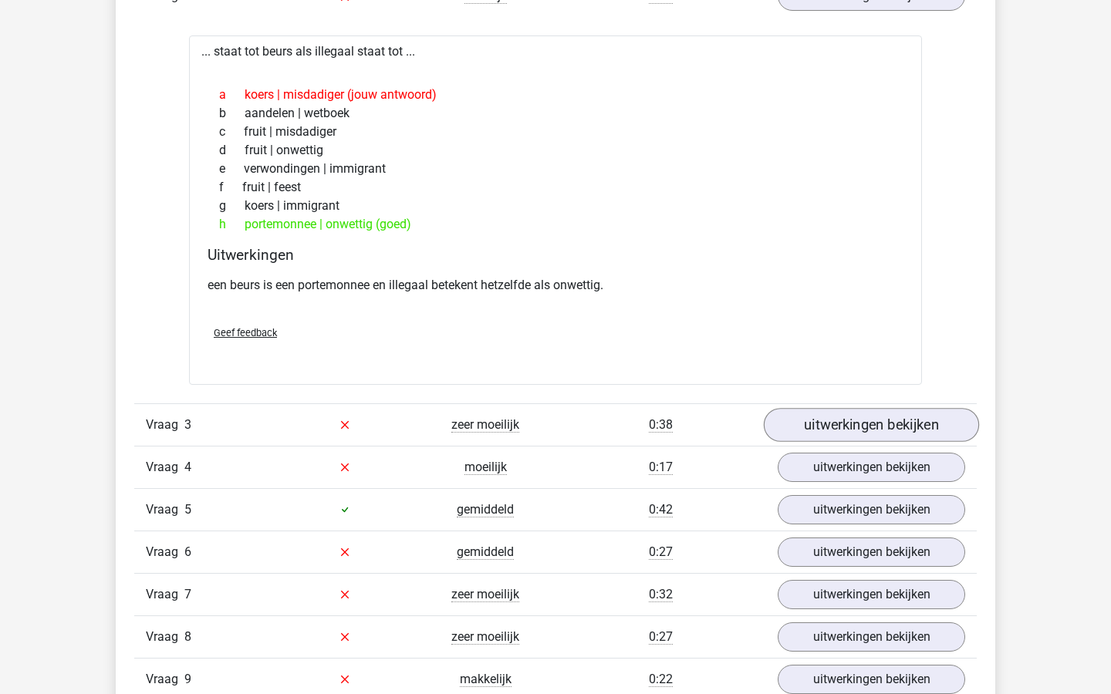
click at [857, 421] on link "uitwerkingen bekijken" at bounding box center [871, 425] width 215 height 34
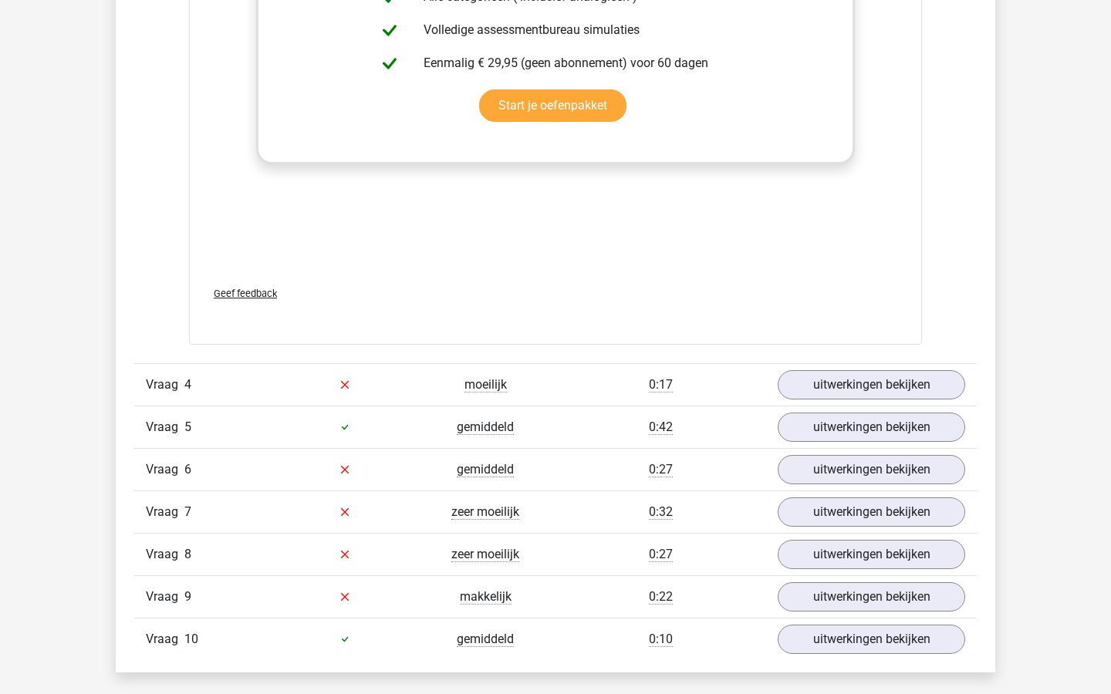
scroll to position [2352, 0]
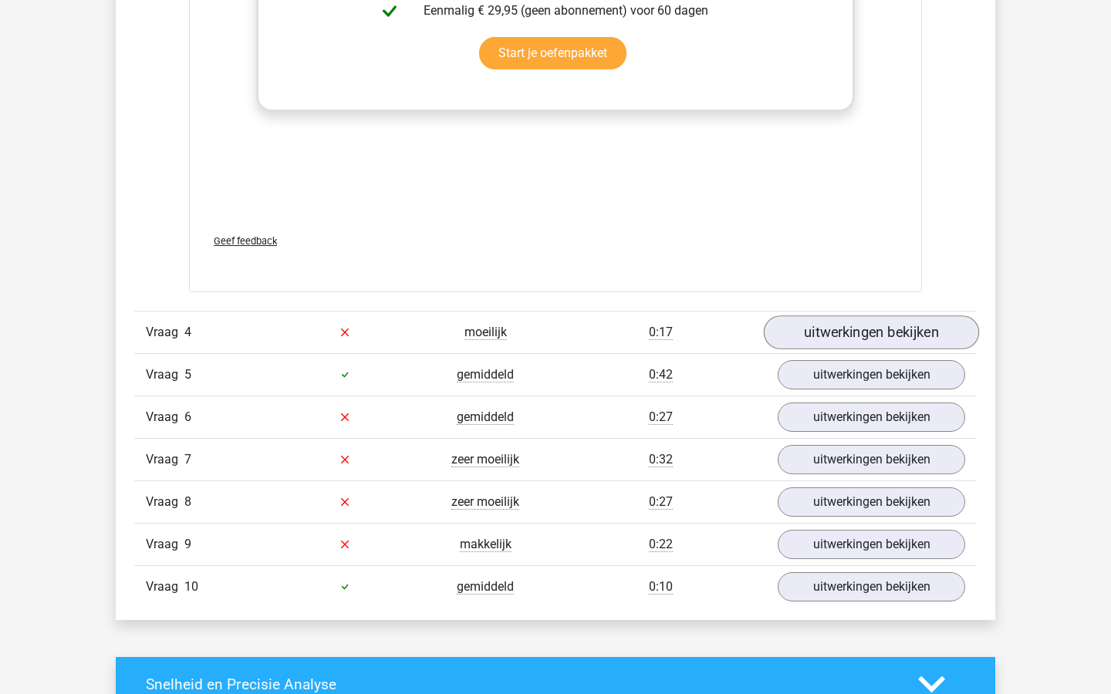
click at [837, 329] on link "uitwerkingen bekijken" at bounding box center [871, 333] width 215 height 34
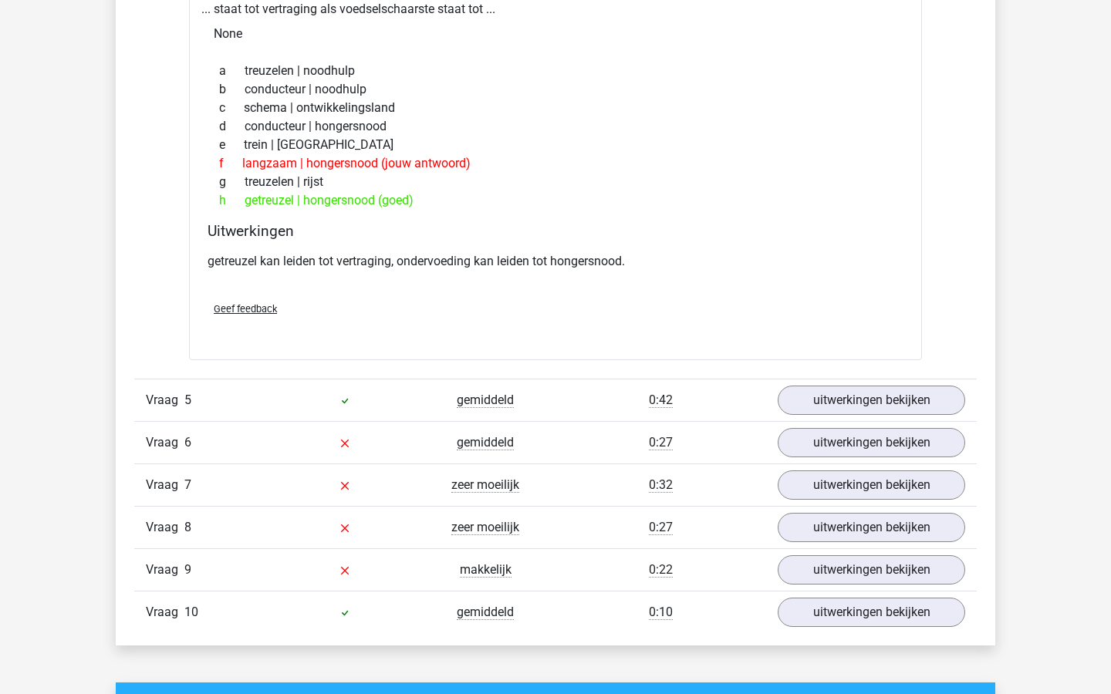
scroll to position [2826, 0]
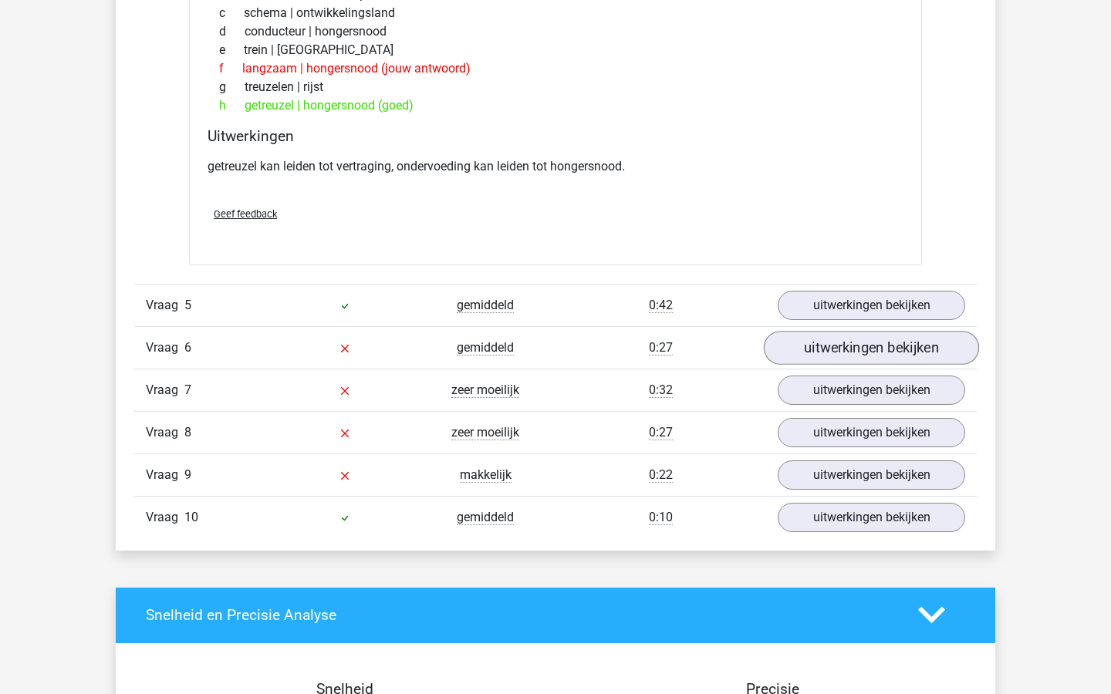
click at [867, 346] on link "uitwerkingen bekijken" at bounding box center [871, 348] width 215 height 34
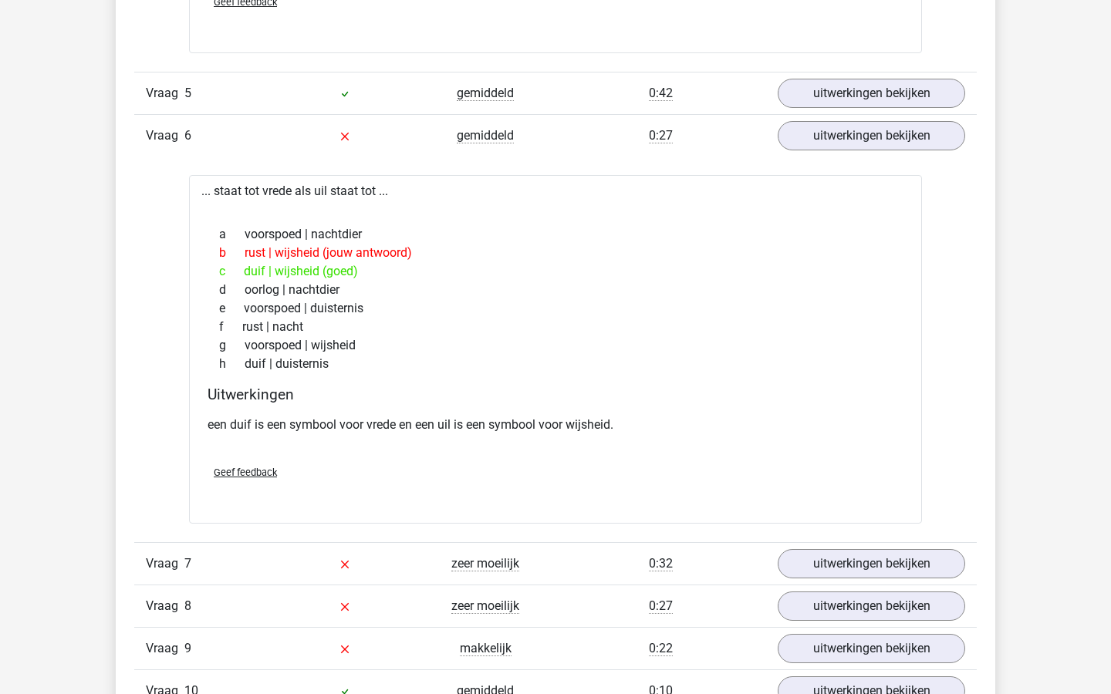
scroll to position [3261, 0]
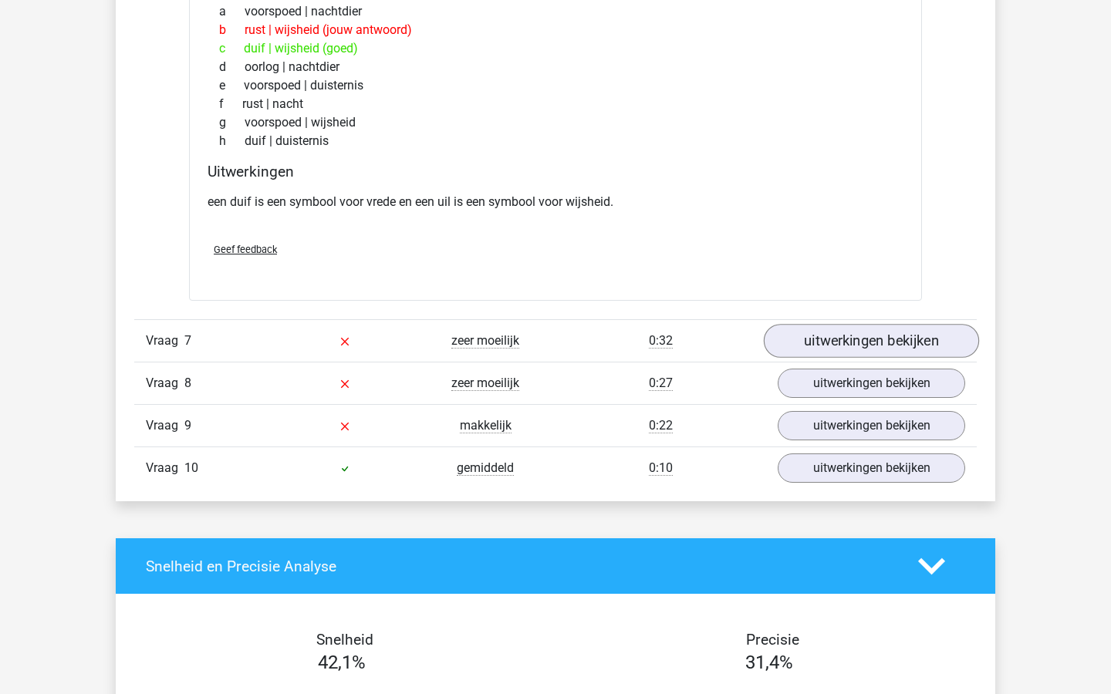
click at [802, 345] on link "uitwerkingen bekijken" at bounding box center [871, 341] width 215 height 34
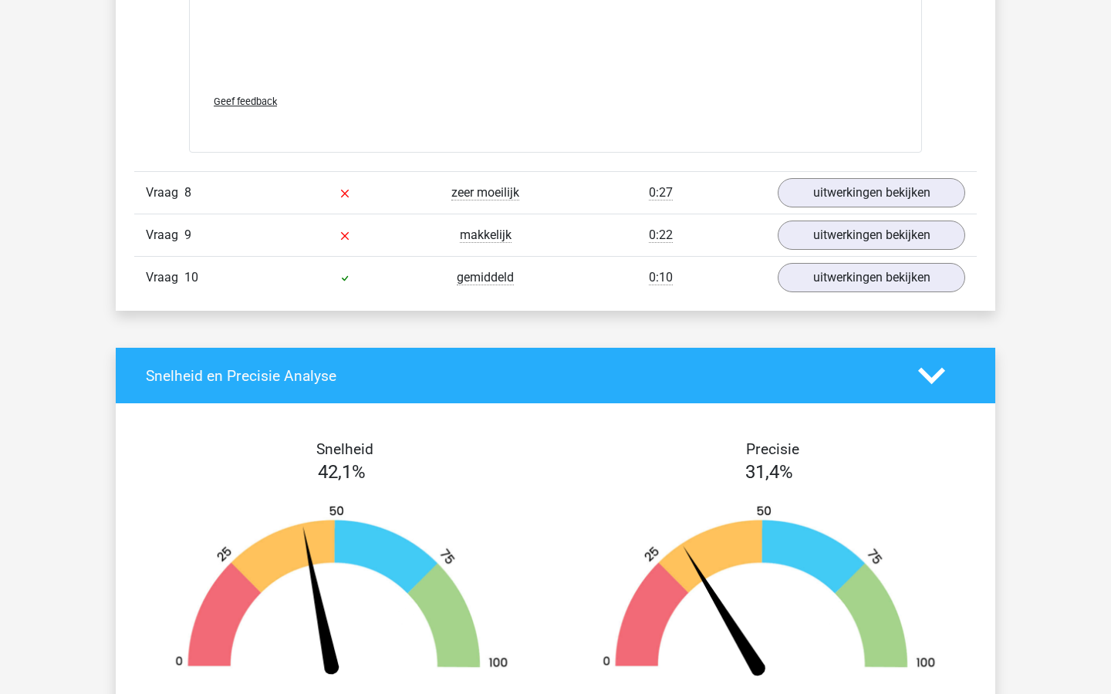
scroll to position [4283, 0]
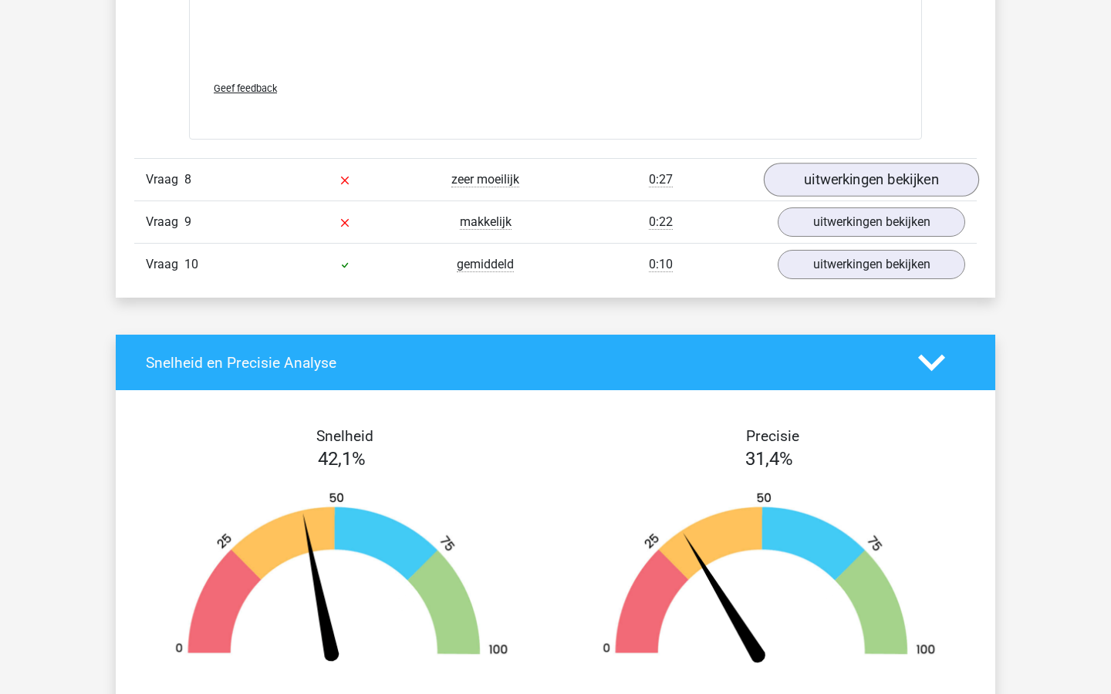
click at [827, 182] on link "uitwerkingen bekijken" at bounding box center [871, 181] width 215 height 34
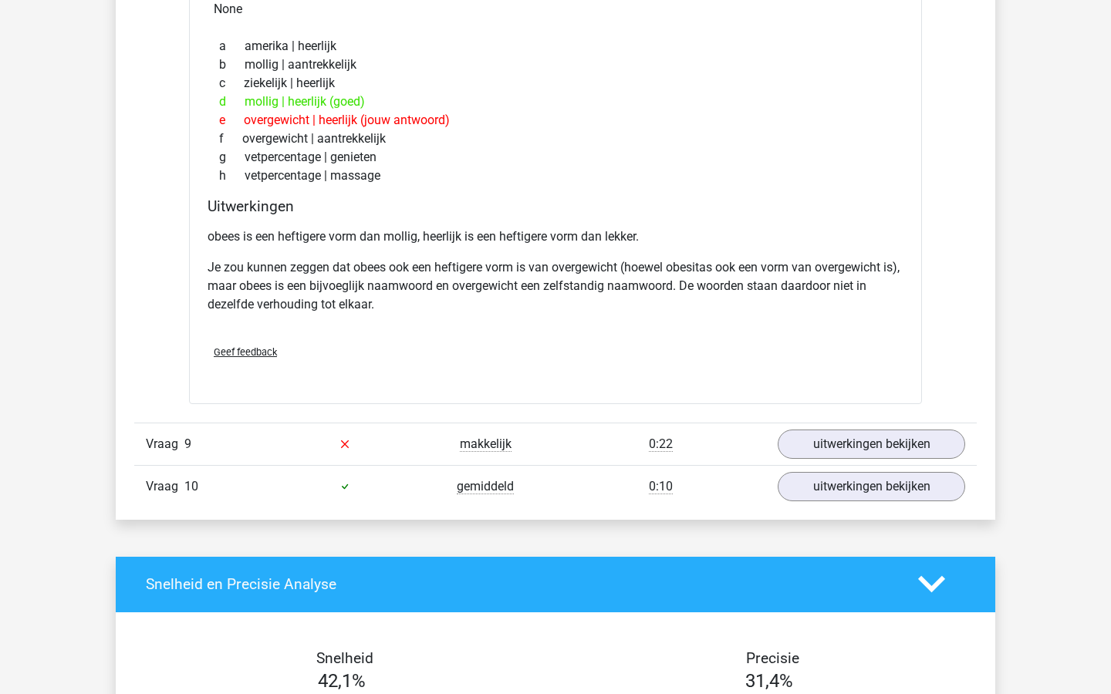
scroll to position [4564, 0]
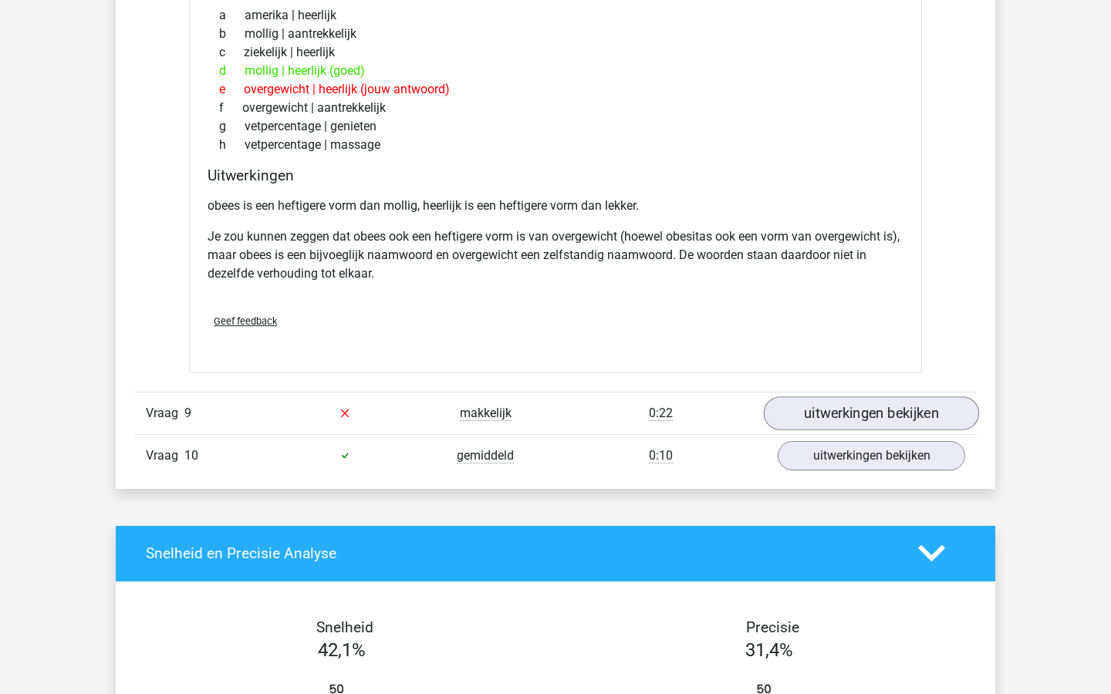
click at [807, 422] on link "uitwerkingen bekijken" at bounding box center [871, 414] width 215 height 34
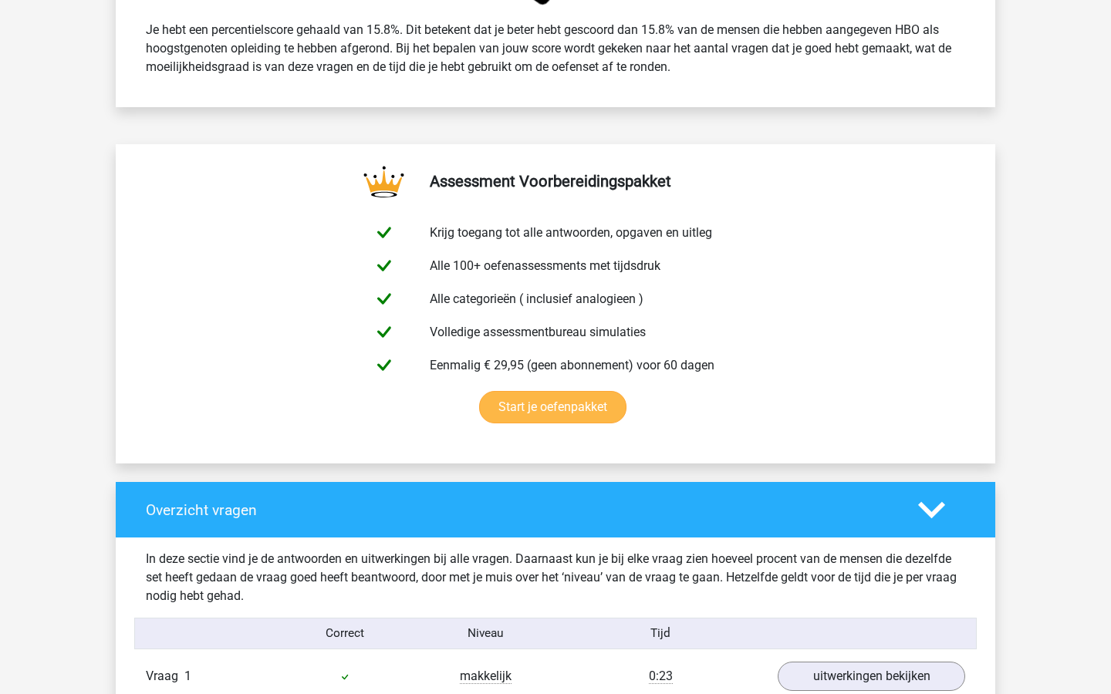
scroll to position [1136, 0]
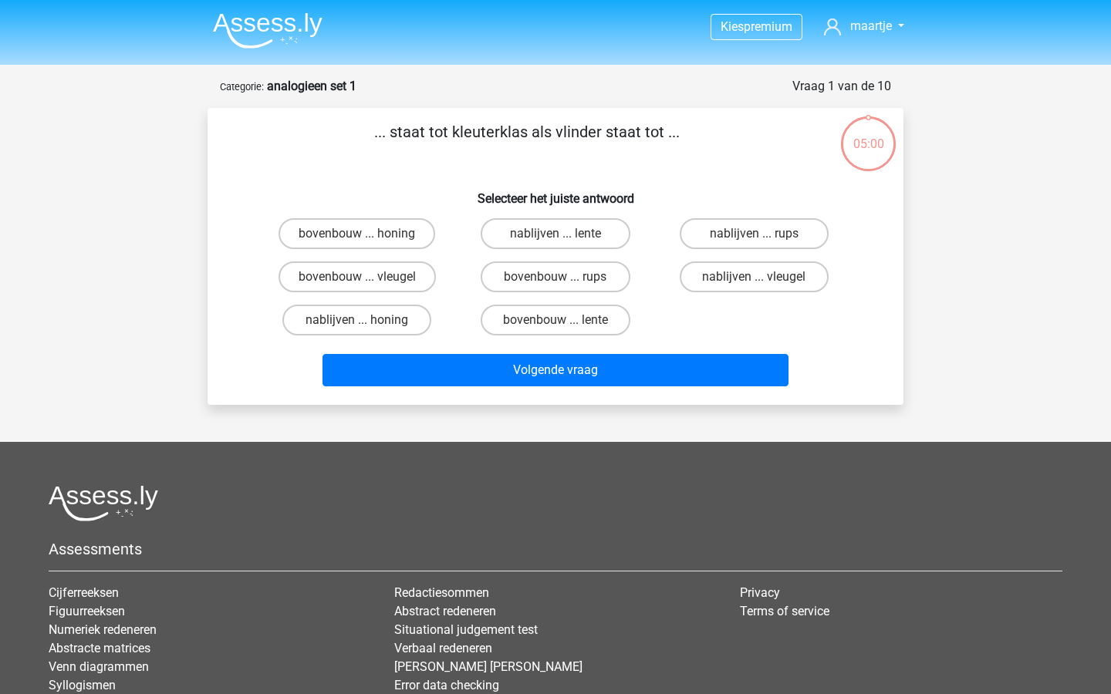
scroll to position [77, 0]
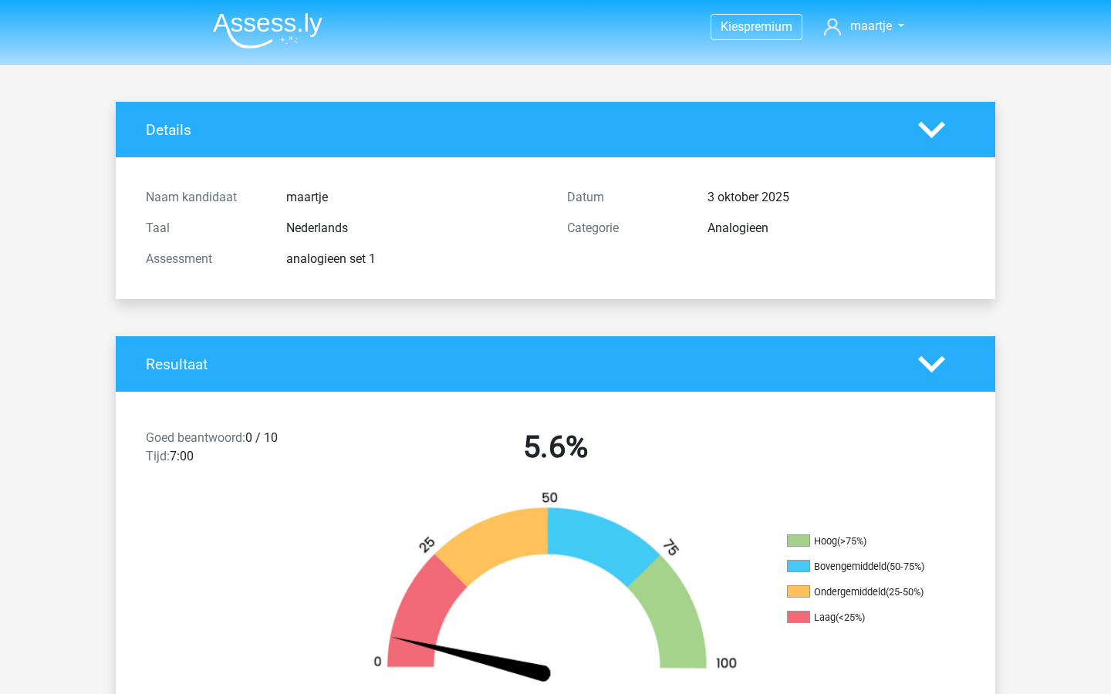
scroll to position [77, 0]
